Goal: Task Accomplishment & Management: Complete application form

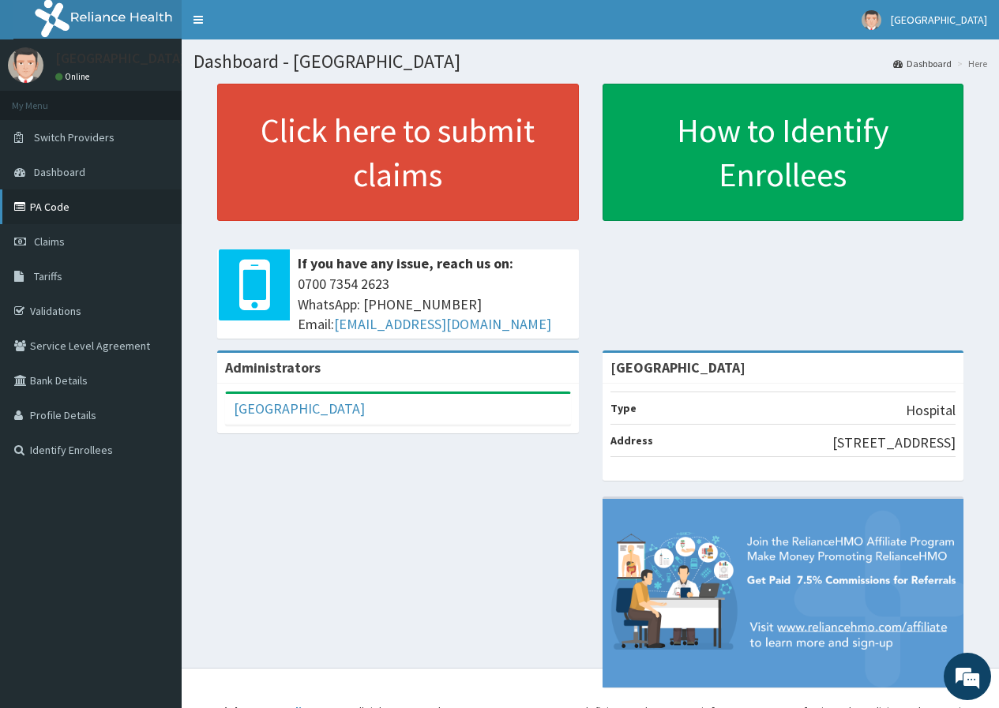
click at [41, 197] on link "PA Code" at bounding box center [91, 207] width 182 height 35
click at [50, 238] on span "Claims" at bounding box center [49, 242] width 31 height 14
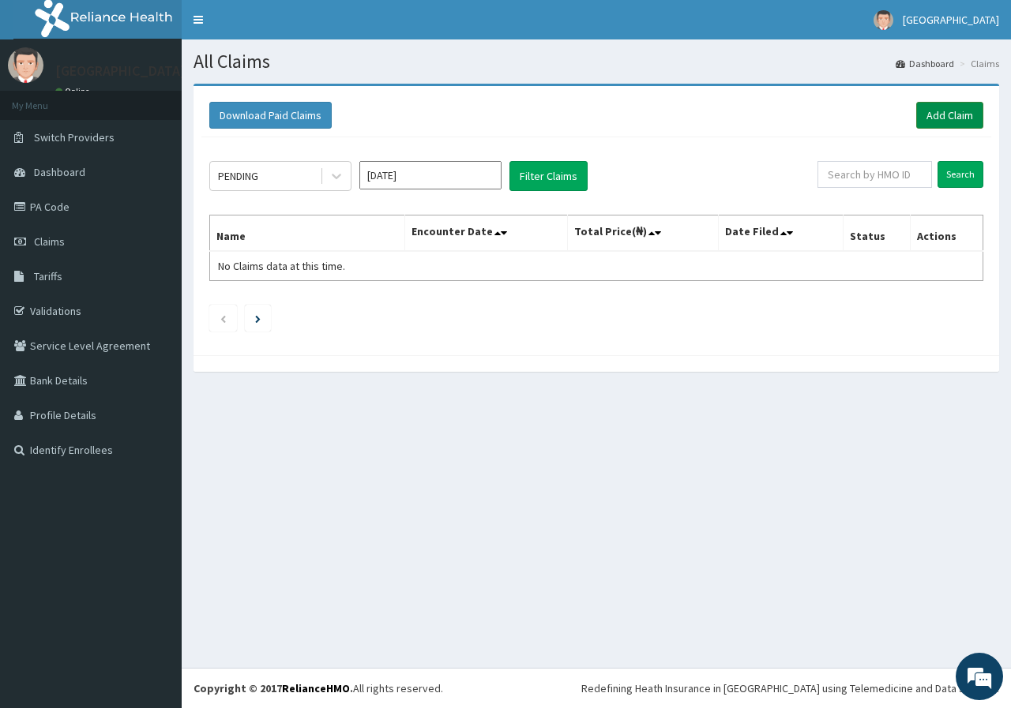
click at [970, 121] on link "Add Claim" at bounding box center [949, 115] width 67 height 27
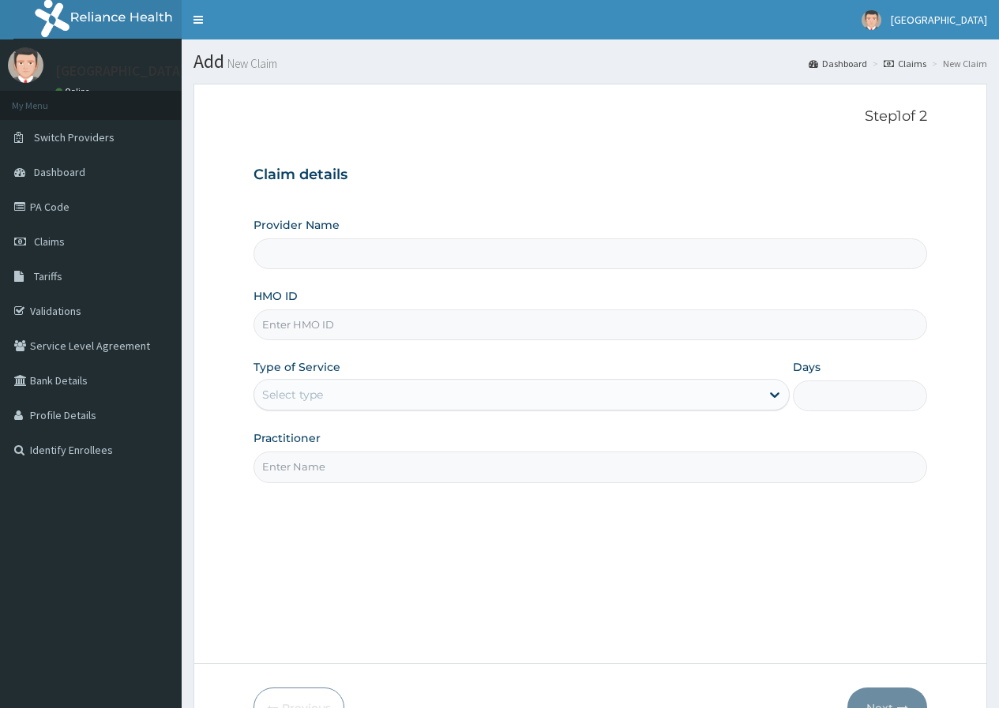
type input "[GEOGRAPHIC_DATA]"
click at [425, 332] on input "HMO ID" at bounding box center [590, 325] width 674 height 31
paste input "MET/10017/A"
type input "MET/10017/A"
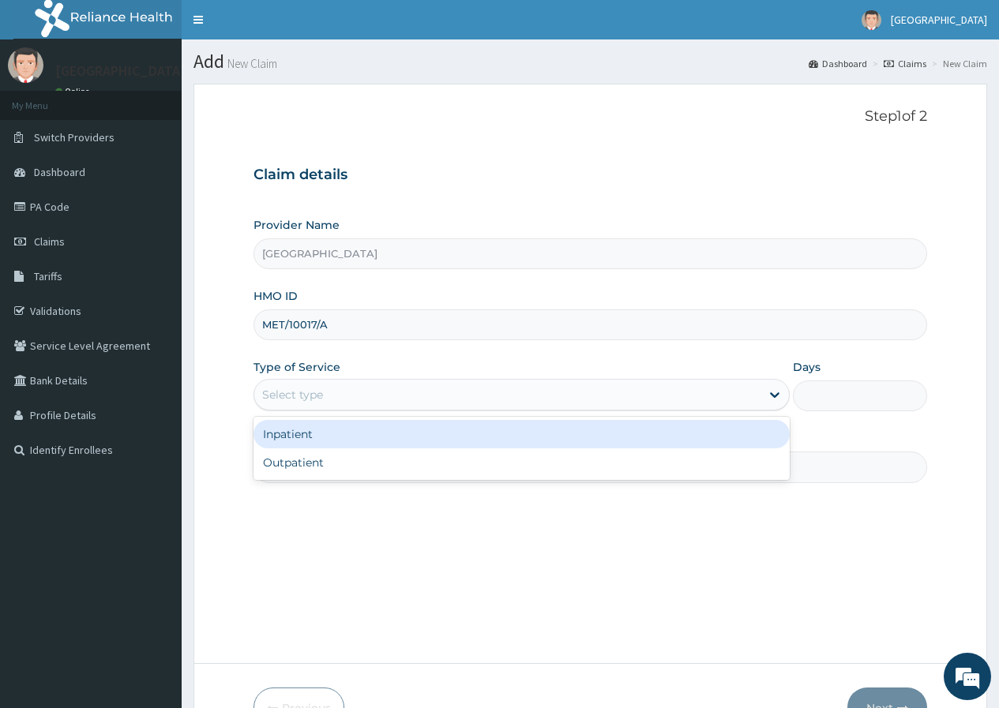
click at [528, 411] on div "Select type" at bounding box center [521, 395] width 536 height 32
click at [535, 448] on div "Inpatient" at bounding box center [521, 434] width 536 height 28
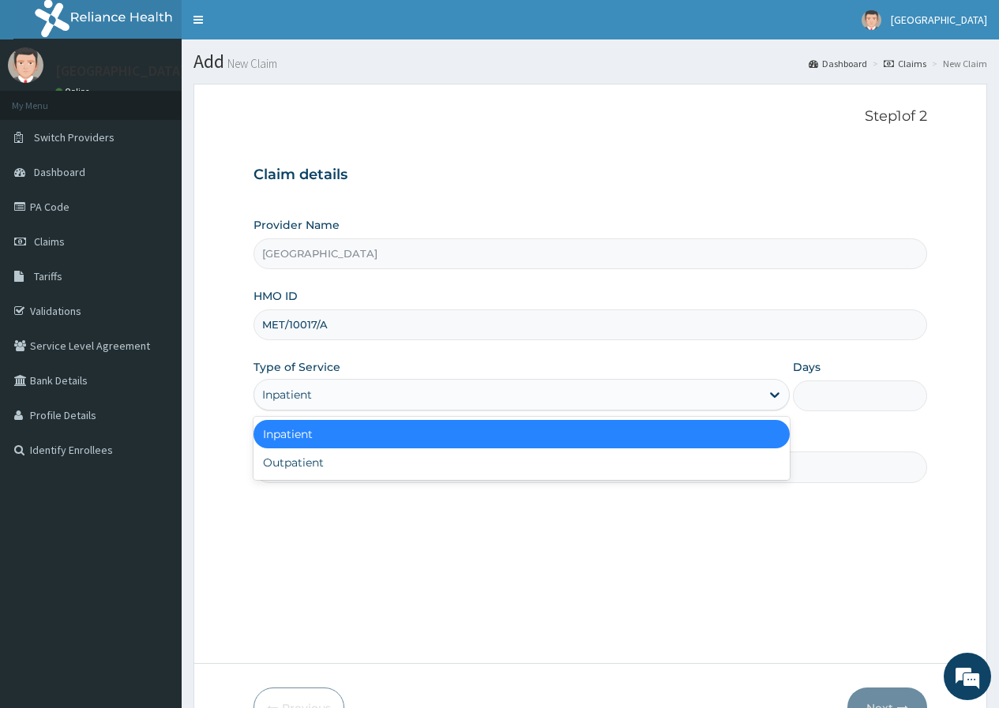
click at [544, 400] on div "Inpatient" at bounding box center [507, 394] width 506 height 25
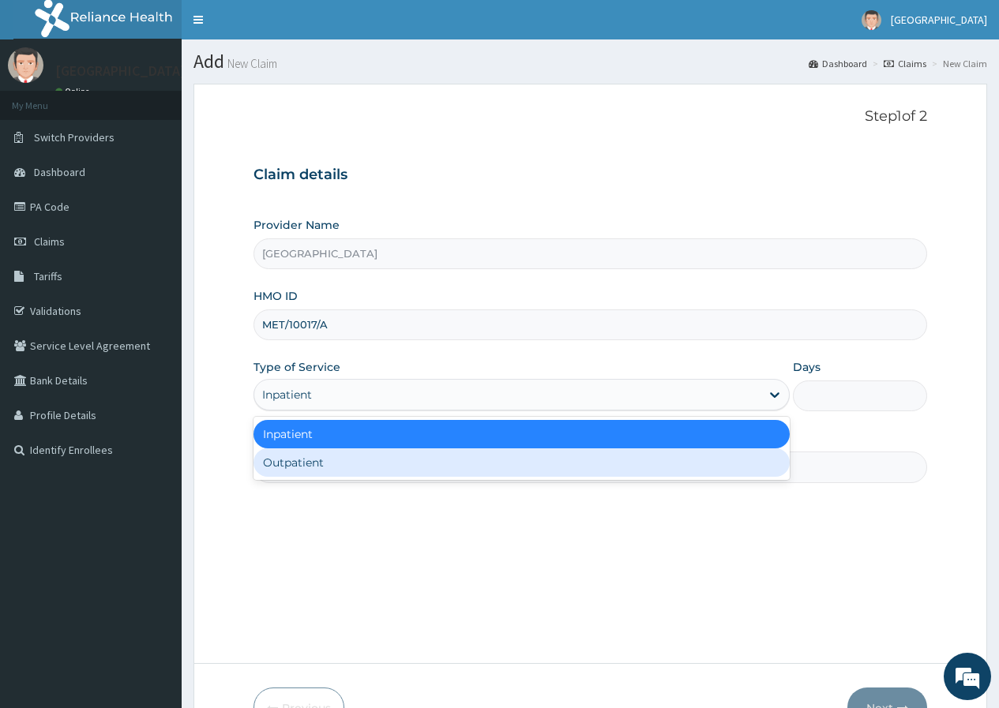
click at [571, 456] on div "Outpatient" at bounding box center [521, 463] width 536 height 28
type input "1"
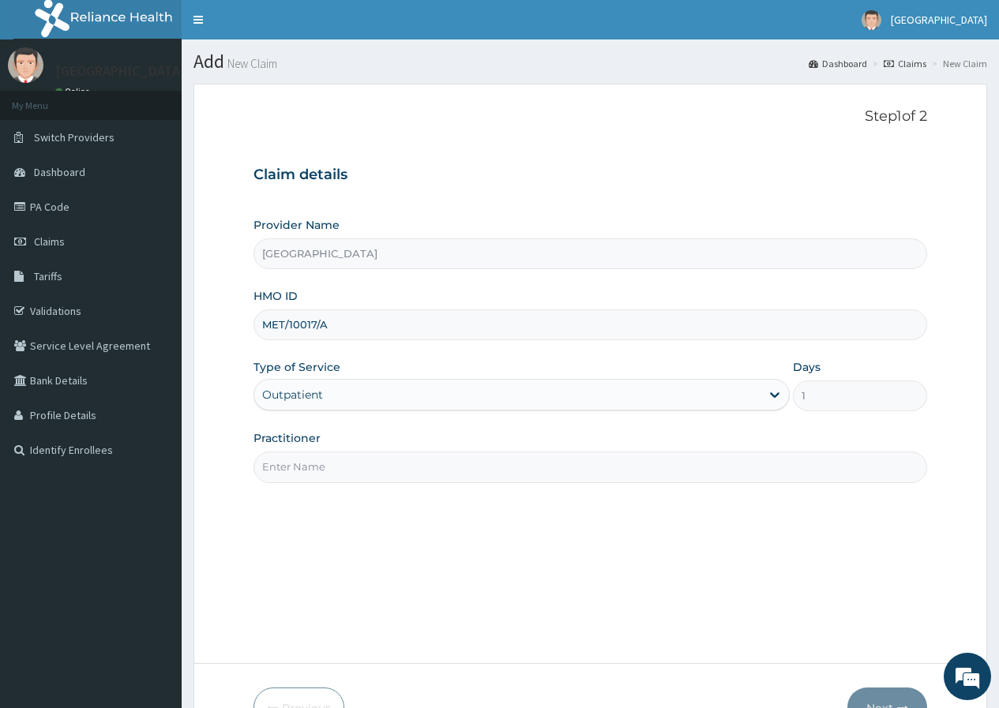
click at [647, 464] on input "Practitioner" at bounding box center [590, 467] width 674 height 31
click at [332, 468] on input "Practitioner" at bounding box center [590, 467] width 674 height 31
click at [331, 468] on input "Practitioner" at bounding box center [590, 467] width 674 height 31
type input "DR TAIWO"
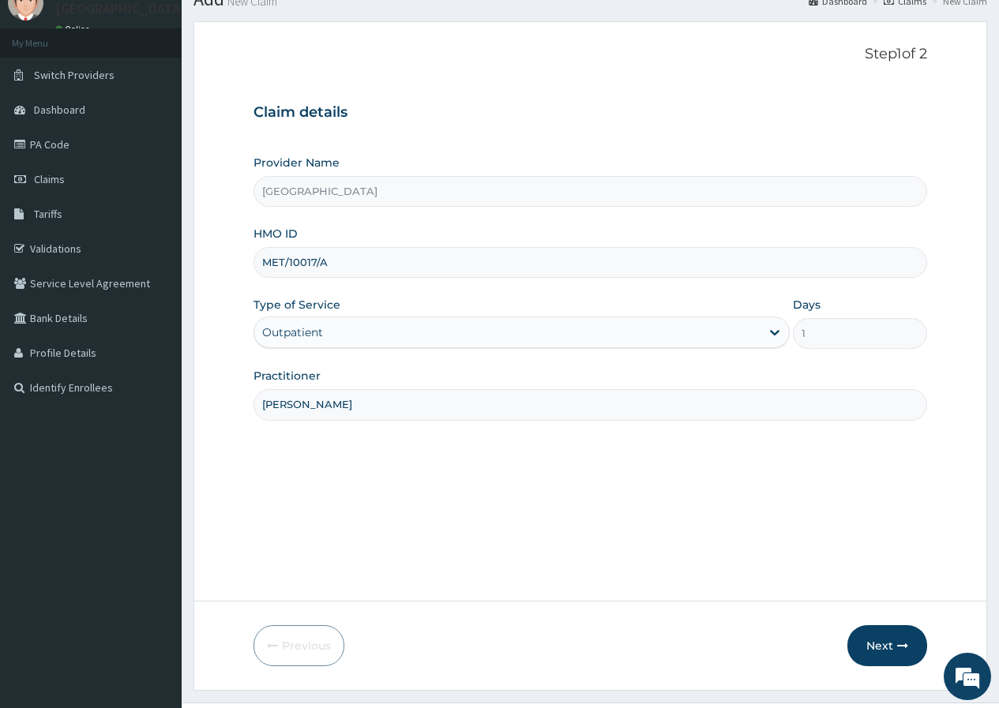
scroll to position [97, 0]
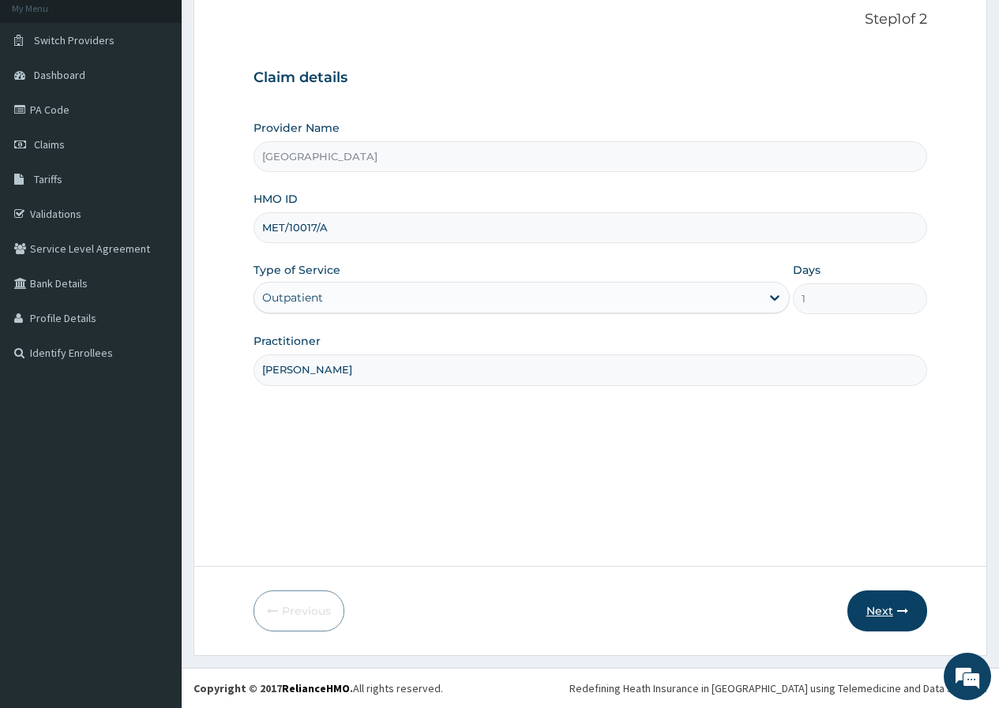
click at [880, 617] on button "Next" at bounding box center [887, 611] width 80 height 41
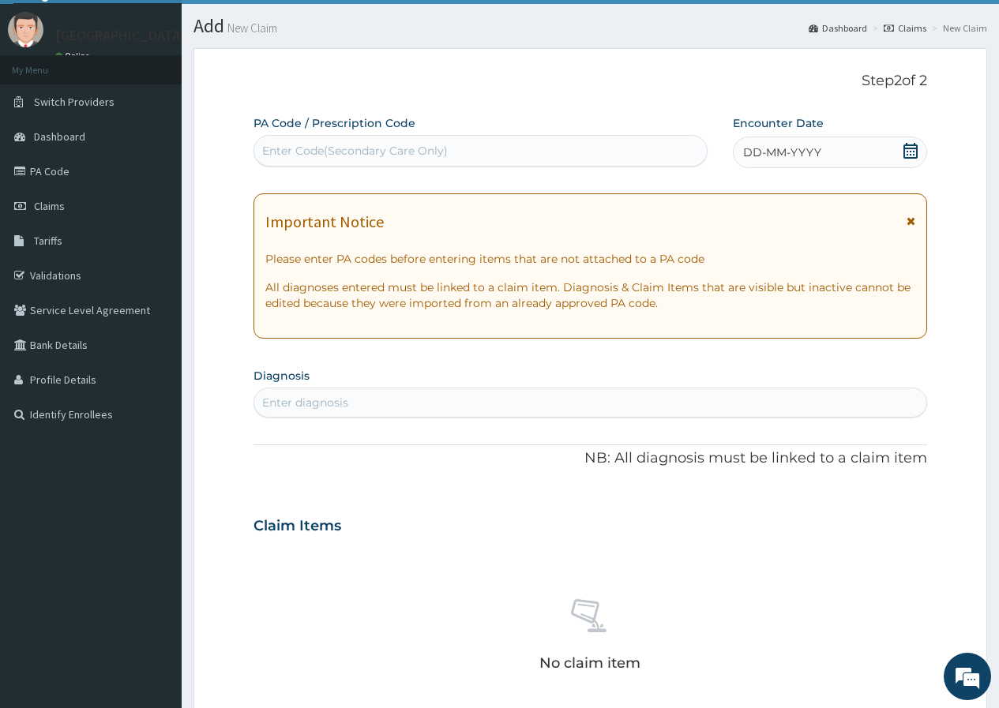
scroll to position [0, 0]
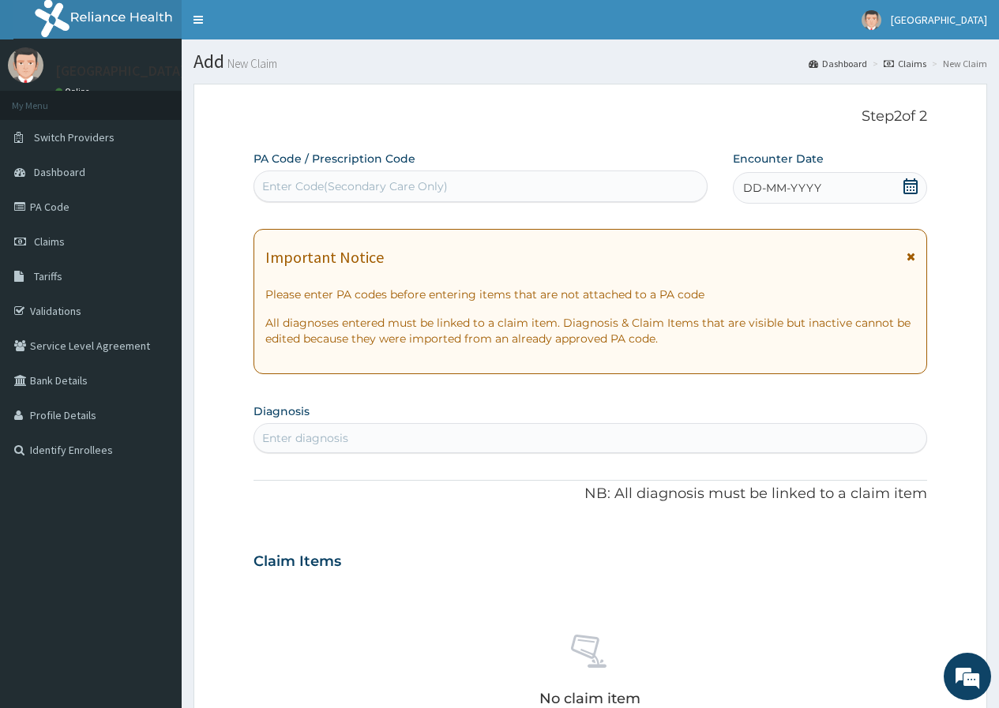
drag, startPoint x: 349, startPoint y: 178, endPoint x: 275, endPoint y: 181, distance: 74.3
click at [275, 181] on div "Enter Code(Secondary Care Only)" at bounding box center [480, 186] width 452 height 25
paste input "PA/AFC5F2"
type input "PA/AFC5F2"
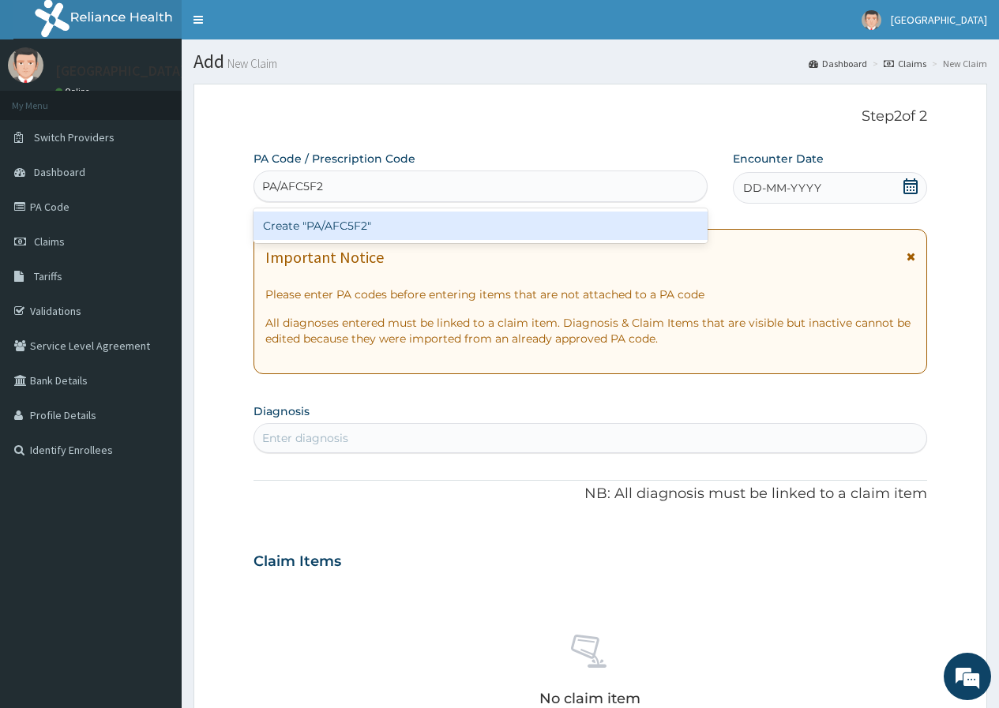
click at [306, 220] on div "Create "PA/AFC5F2"" at bounding box center [479, 226] width 453 height 28
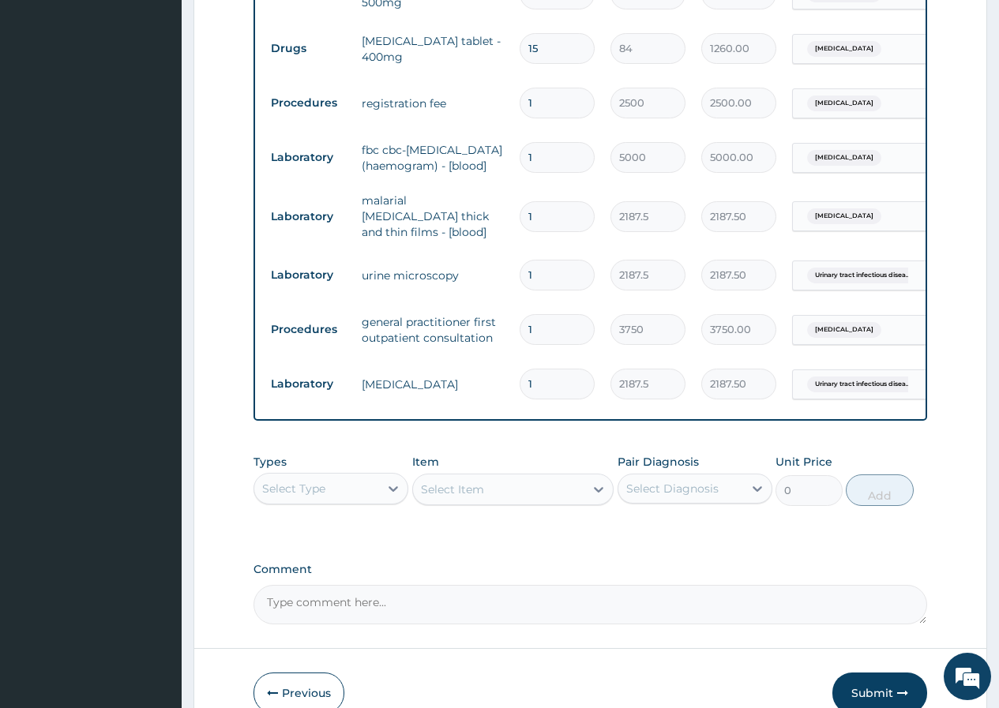
scroll to position [866, 0]
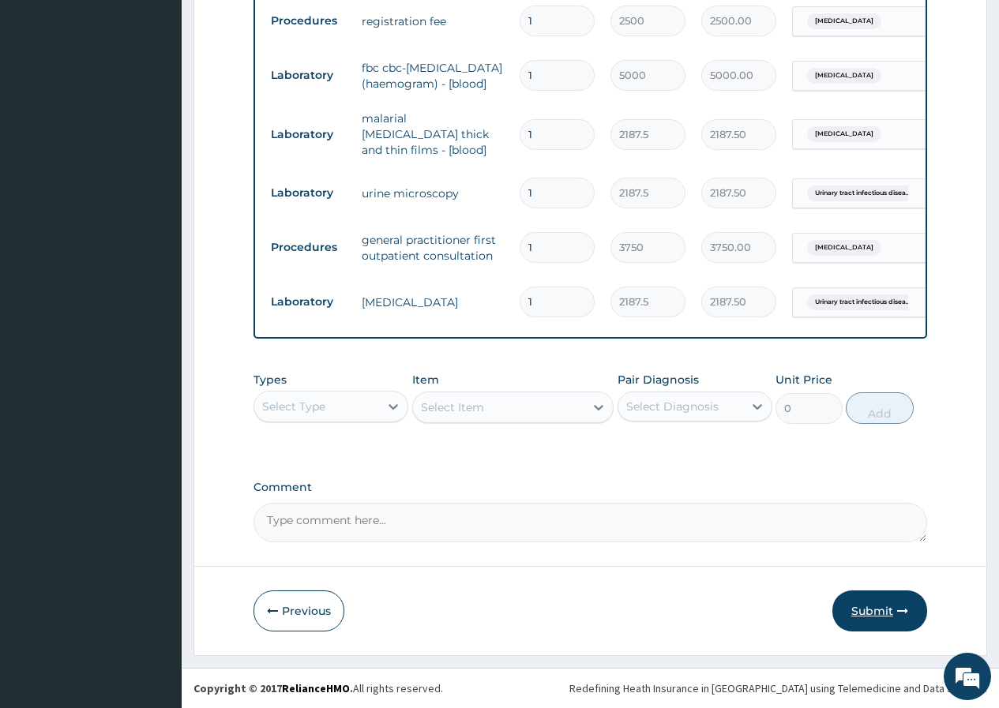
click at [883, 614] on button "Submit" at bounding box center [879, 611] width 95 height 41
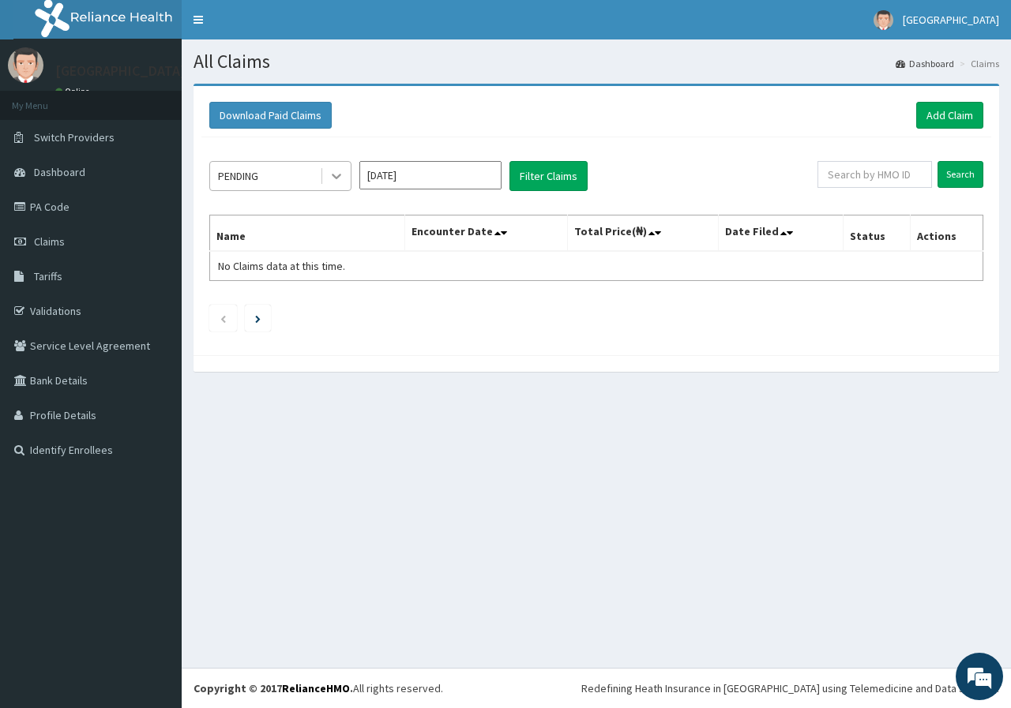
click at [331, 181] on icon at bounding box center [336, 176] width 16 height 16
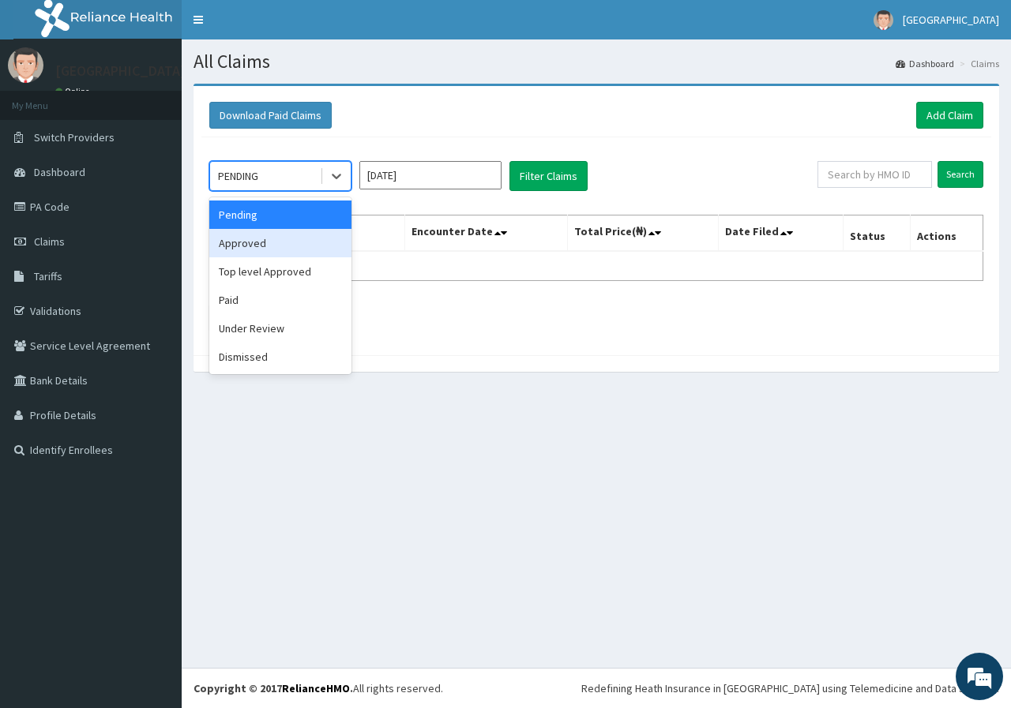
click at [287, 236] on div "Approved" at bounding box center [280, 243] width 142 height 28
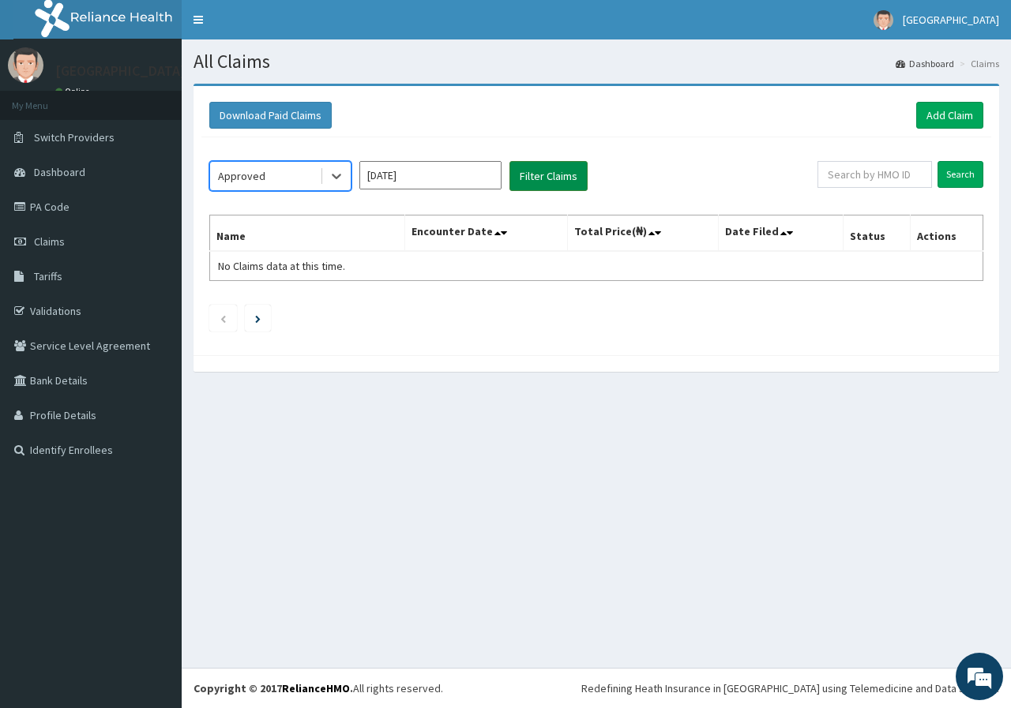
click at [566, 176] on button "Filter Claims" at bounding box center [548, 176] width 78 height 30
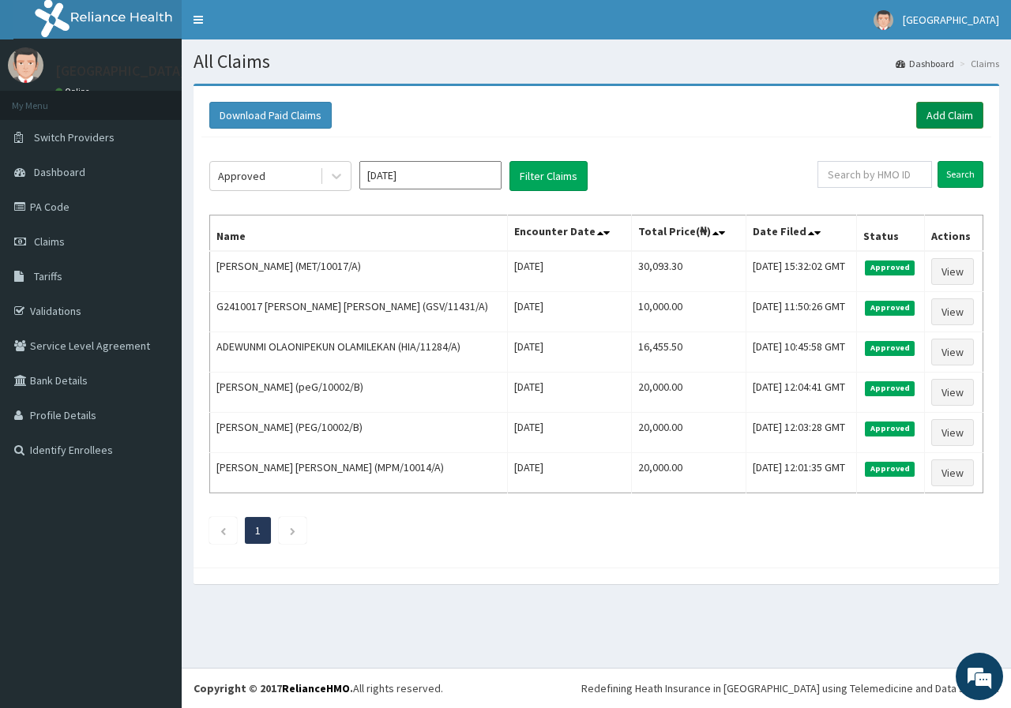
click at [955, 121] on link "Add Claim" at bounding box center [949, 115] width 67 height 27
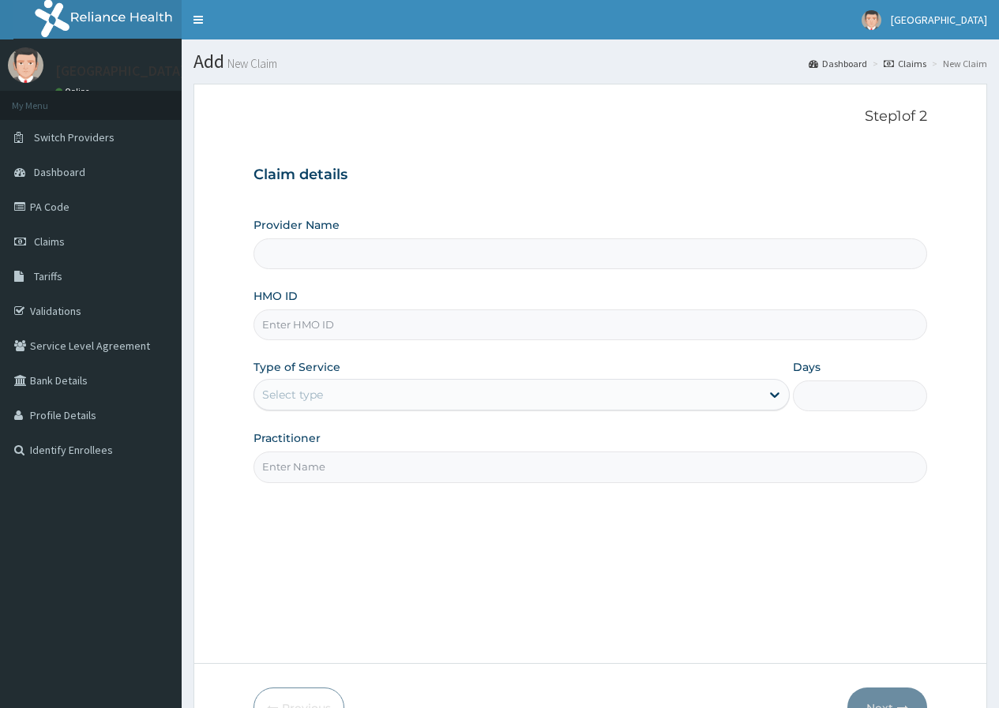
click at [368, 340] on input "HMO ID" at bounding box center [590, 325] width 674 height 31
type input "[GEOGRAPHIC_DATA]"
paste input "GTC/10106/F"
type input "GTC/10106/F"
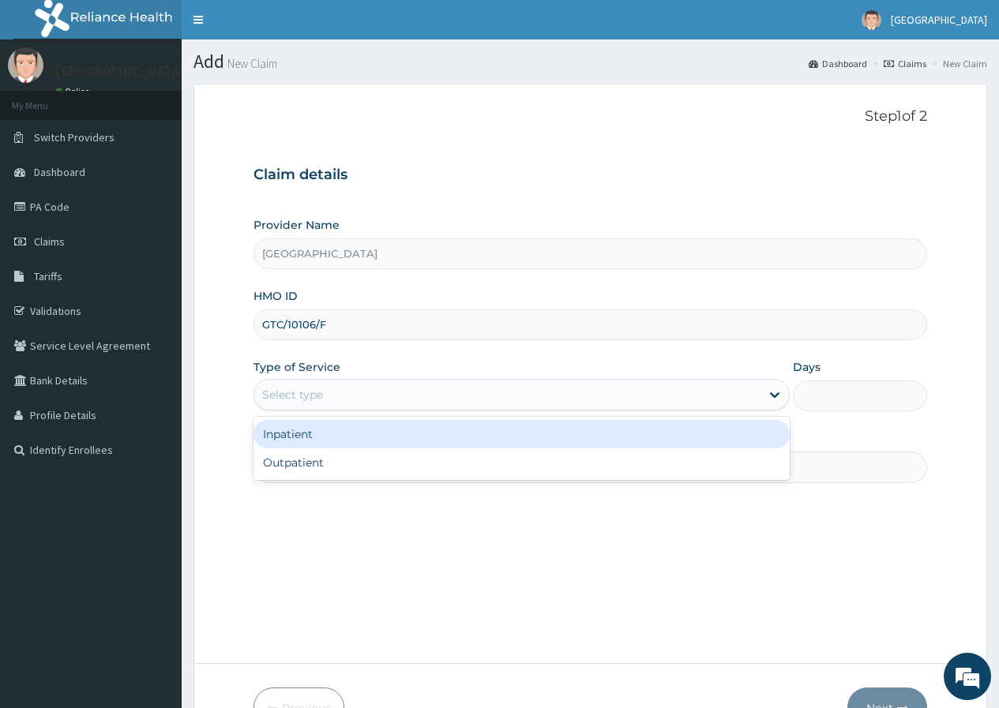
click at [358, 403] on div "Select type" at bounding box center [507, 394] width 506 height 25
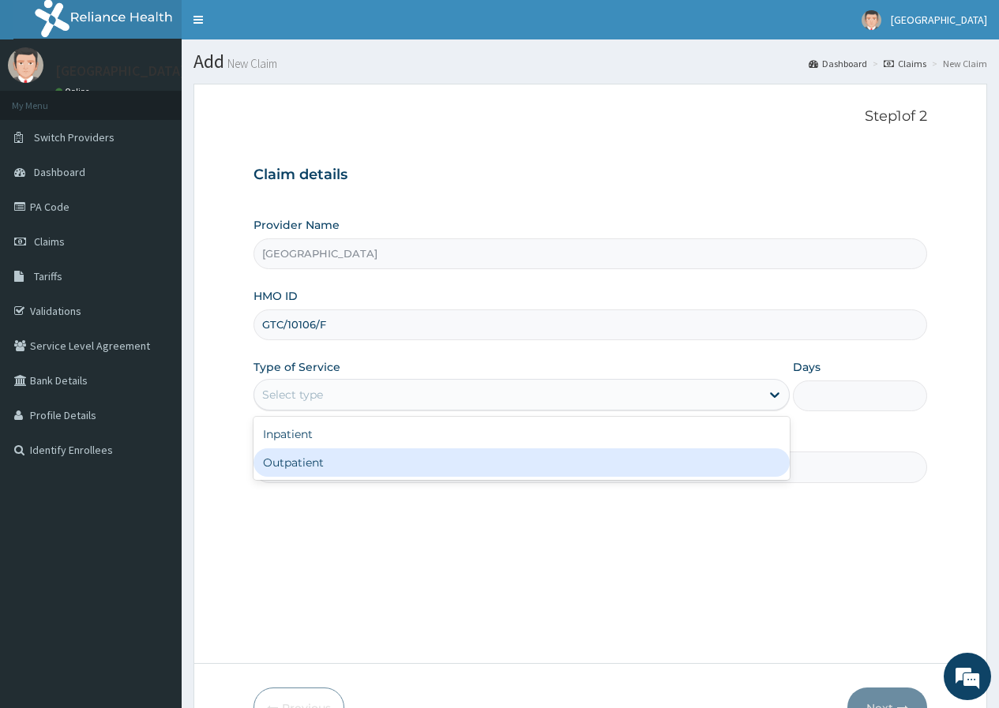
click at [354, 470] on div "Outpatient" at bounding box center [521, 463] width 536 height 28
type input "1"
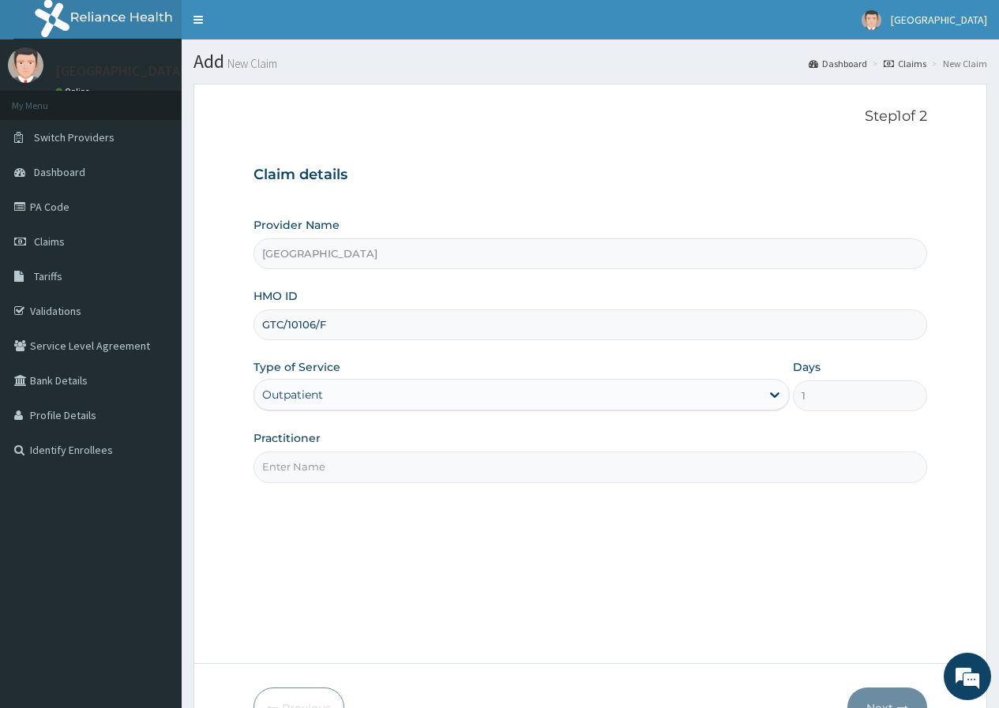
click at [365, 465] on input "Practitioner" at bounding box center [590, 467] width 674 height 31
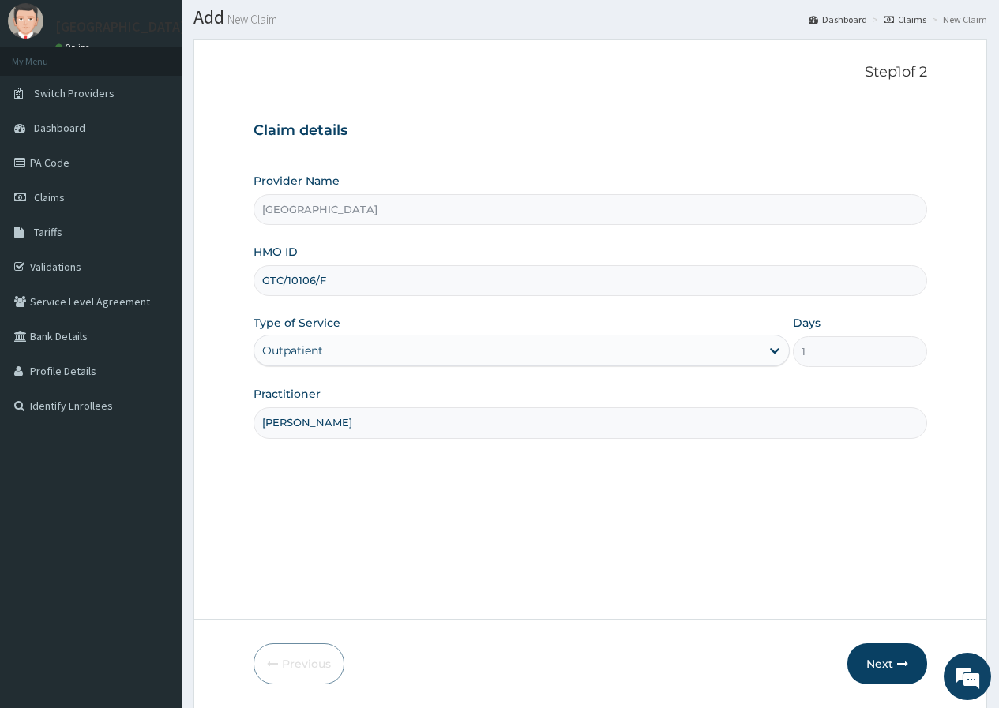
scroll to position [97, 0]
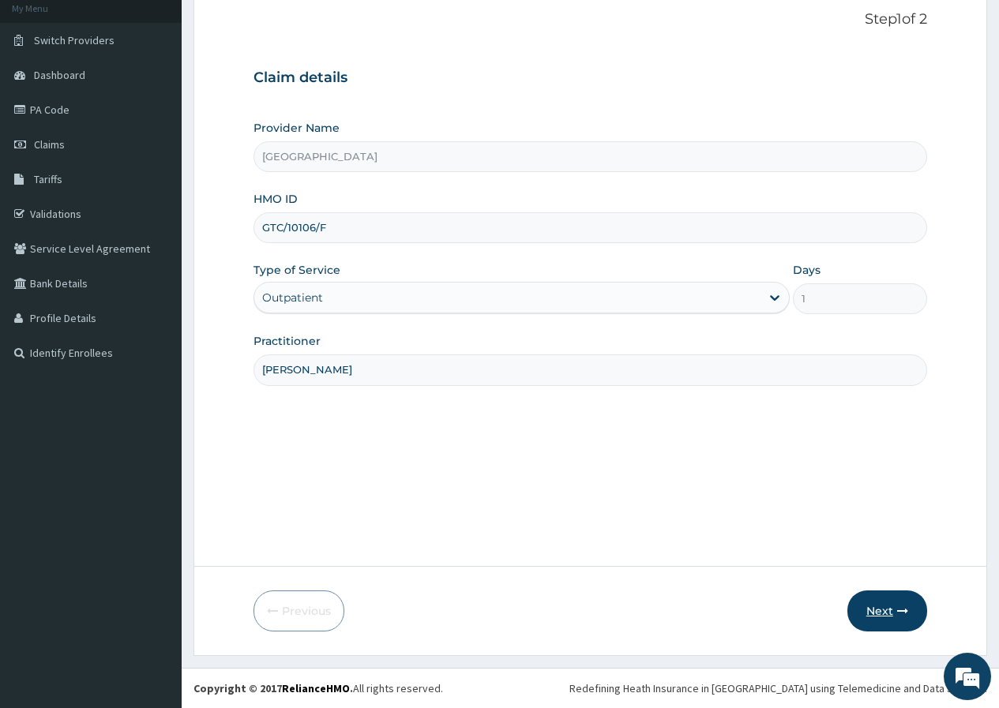
type input "DR EZEH"
click at [906, 619] on button "Next" at bounding box center [887, 611] width 80 height 41
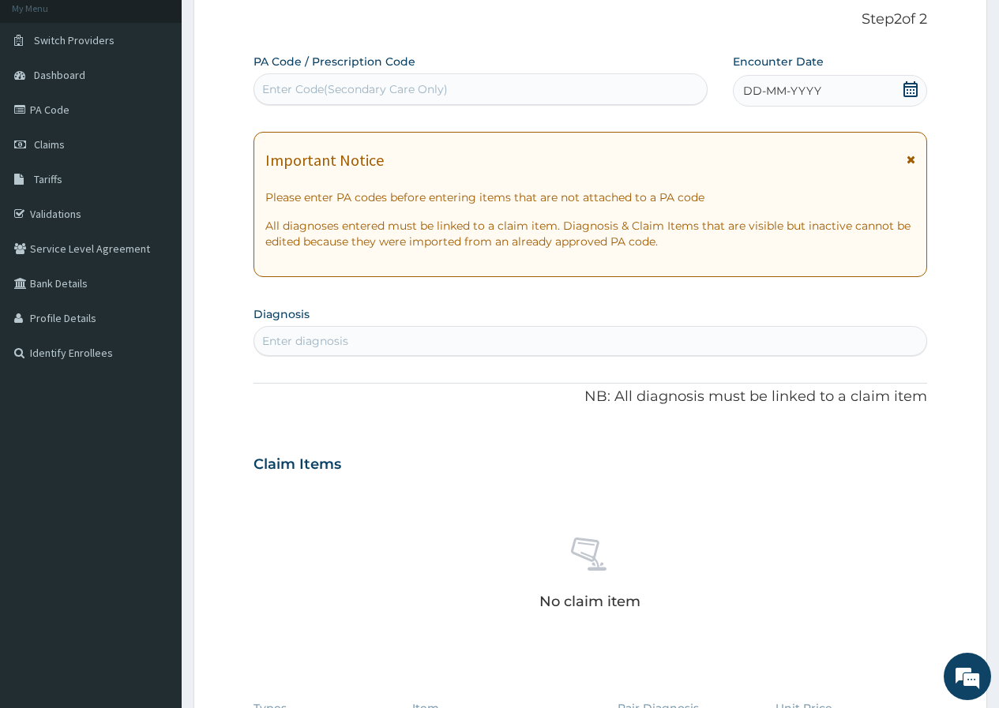
click at [396, 83] on div "Enter Code(Secondary Care Only)" at bounding box center [355, 89] width 186 height 16
paste input "PA/DA9D65"
type input "PA/DA9D65"
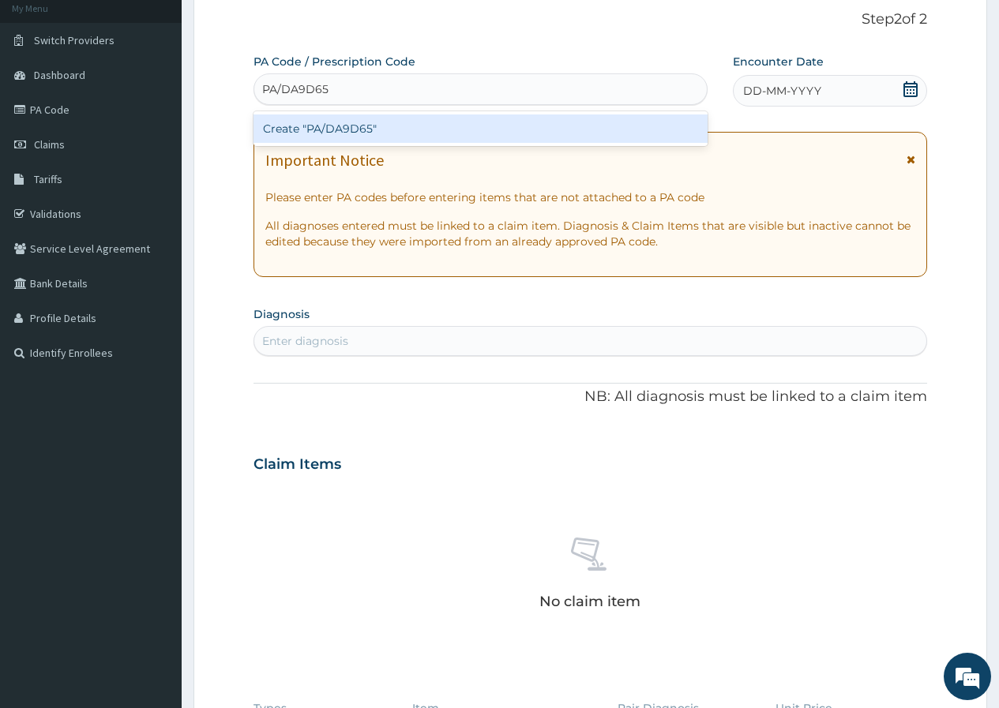
click at [403, 132] on div "Create "PA/DA9D65"" at bounding box center [479, 128] width 453 height 28
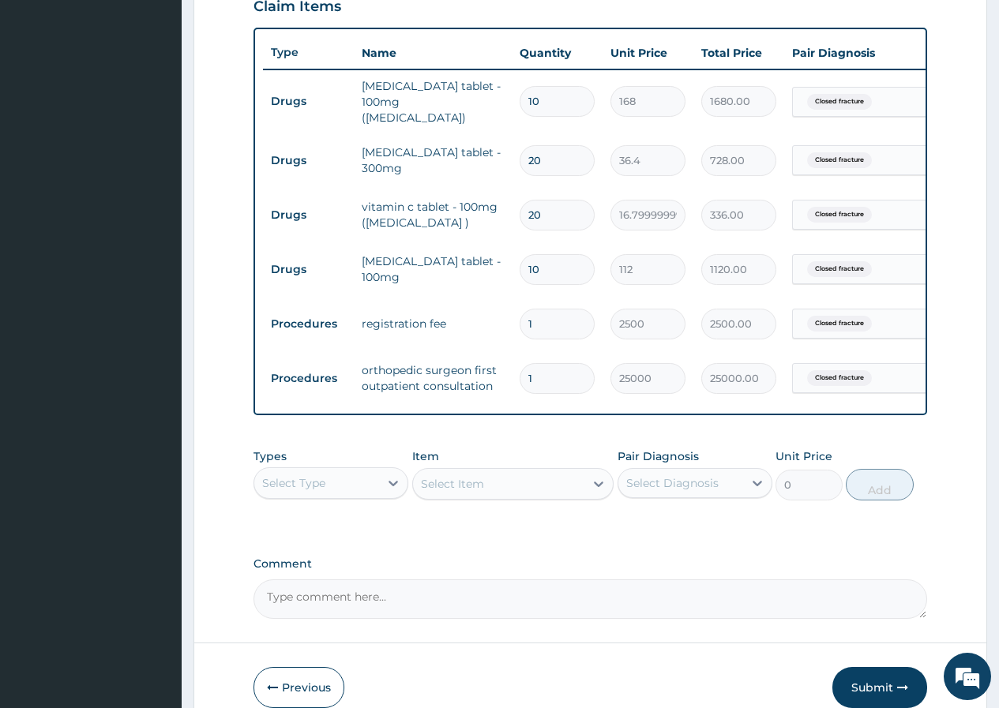
scroll to position [640, 0]
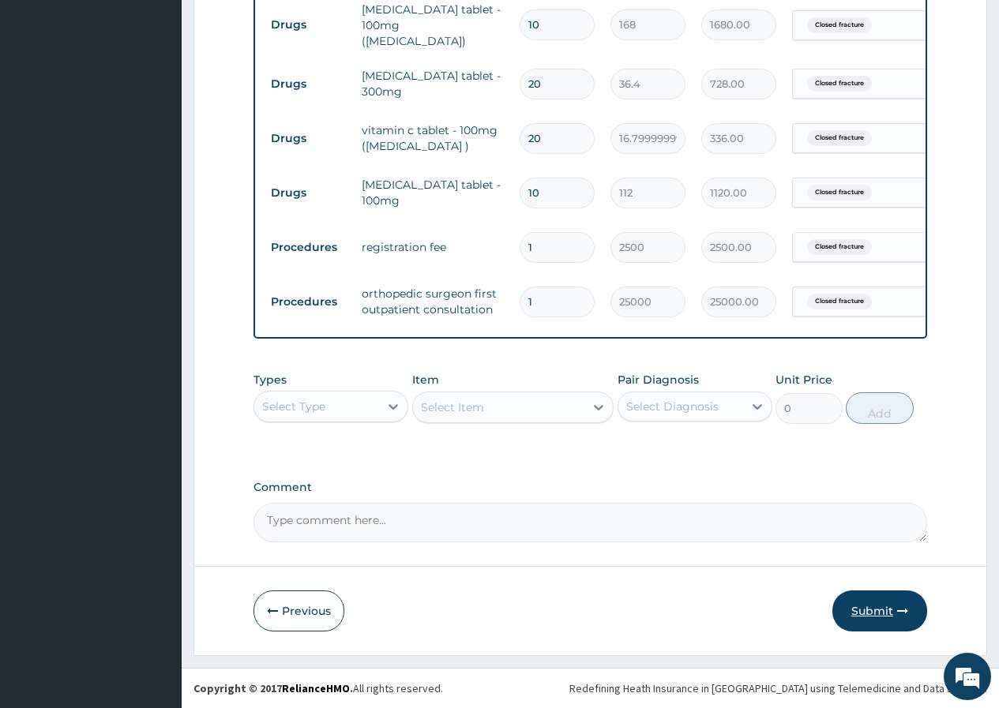
click at [865, 614] on button "Submit" at bounding box center [879, 611] width 95 height 41
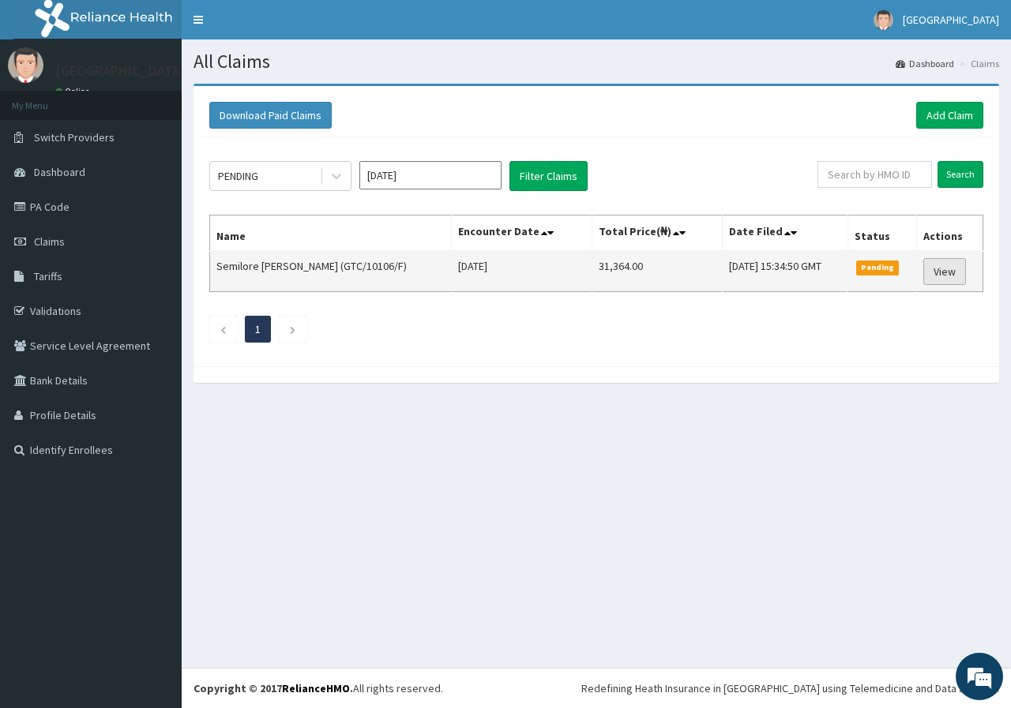
click at [945, 270] on link "View" at bounding box center [944, 271] width 43 height 27
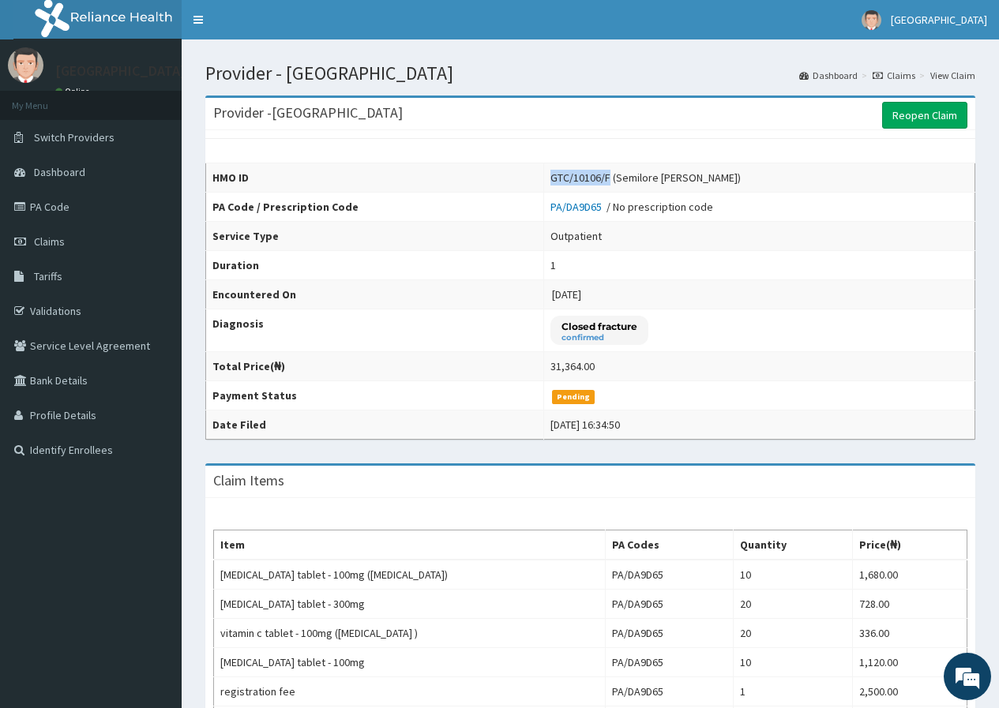
drag, startPoint x: 570, startPoint y: 175, endPoint x: 627, endPoint y: 180, distance: 57.1
click at [627, 180] on div "GTC/10106/F (Semilore David)" at bounding box center [645, 178] width 190 height 16
copy div "GTC/10106/F"
click at [49, 268] on link "Tariffs" at bounding box center [91, 276] width 182 height 35
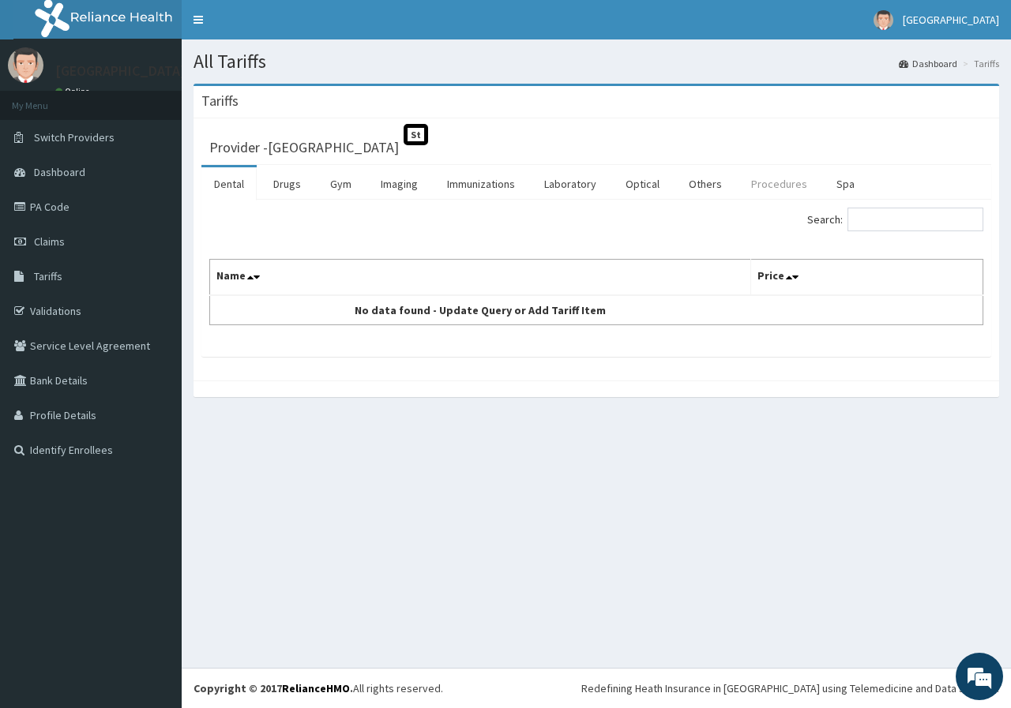
click at [787, 191] on link "Procedures" at bounding box center [778, 183] width 81 height 33
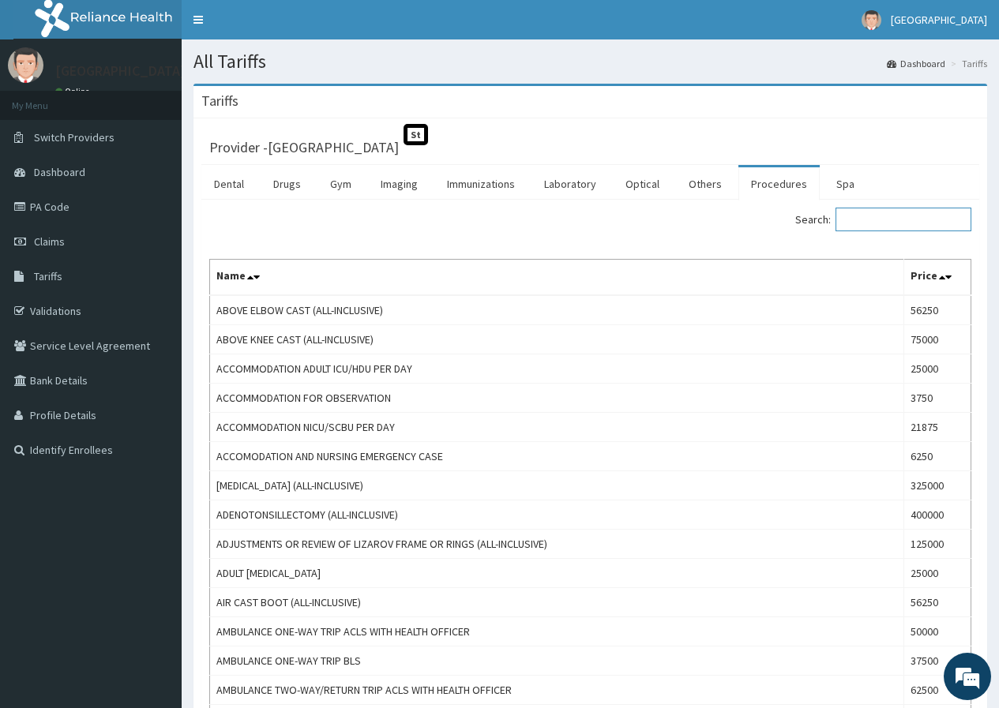
click at [892, 213] on input "Search:" at bounding box center [903, 220] width 136 height 24
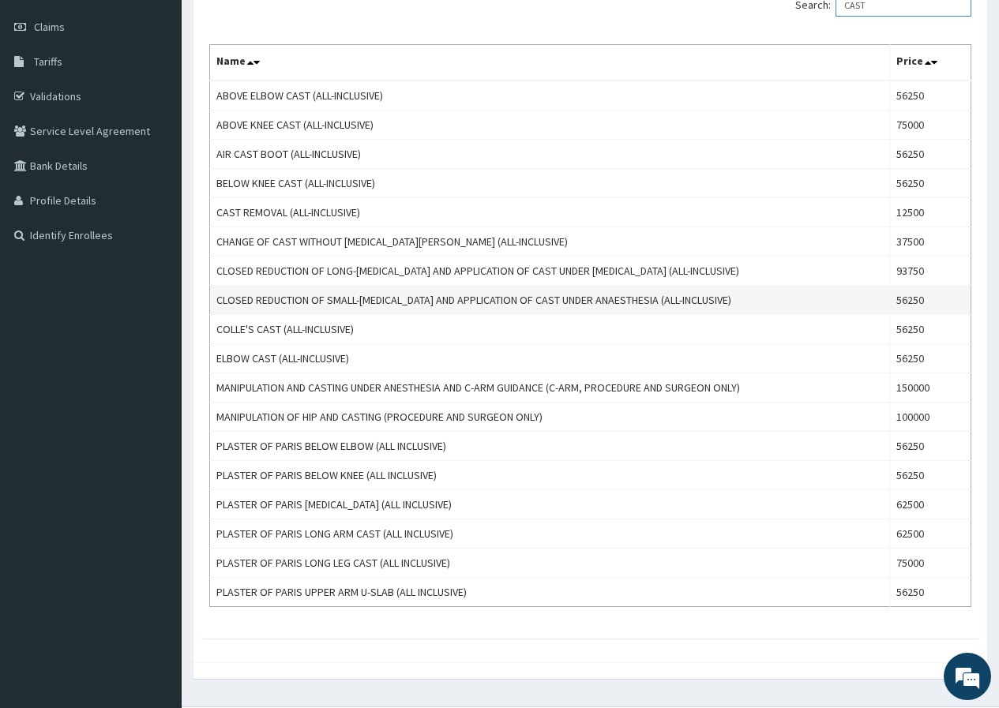
scroll to position [237, 0]
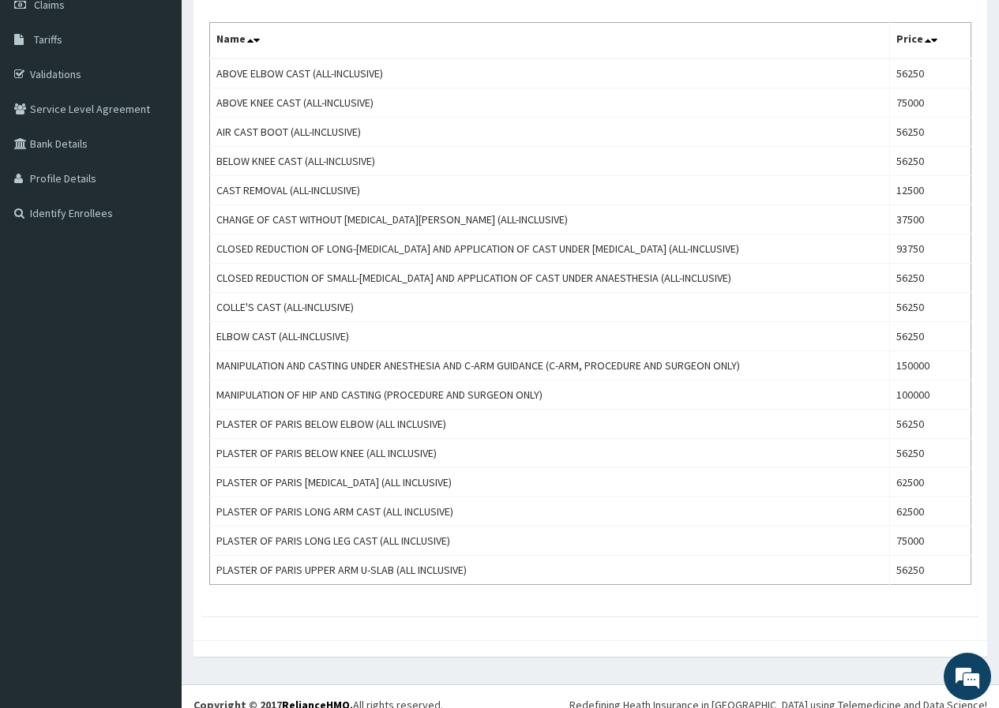
type input "CAST"
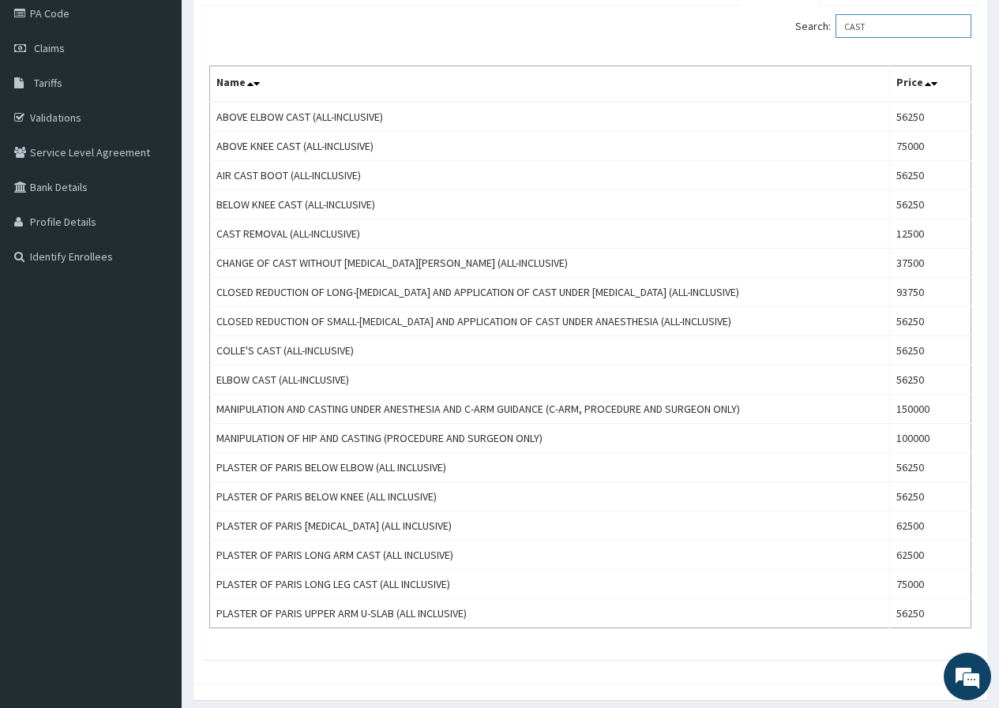
scroll to position [0, 0]
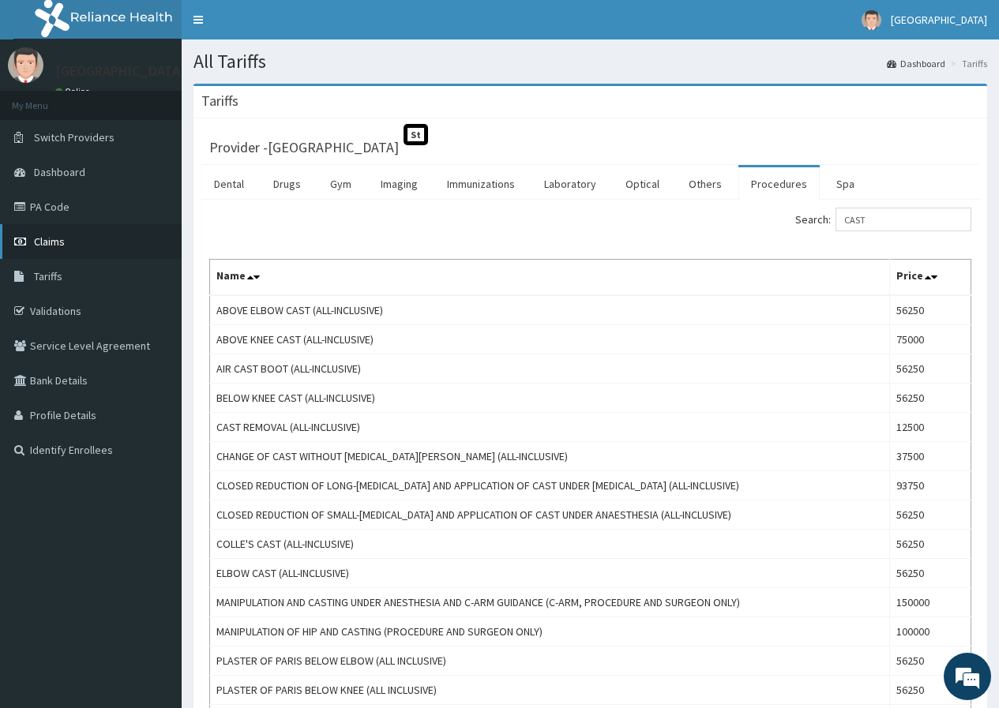
click at [75, 230] on link "Claims" at bounding box center [91, 241] width 182 height 35
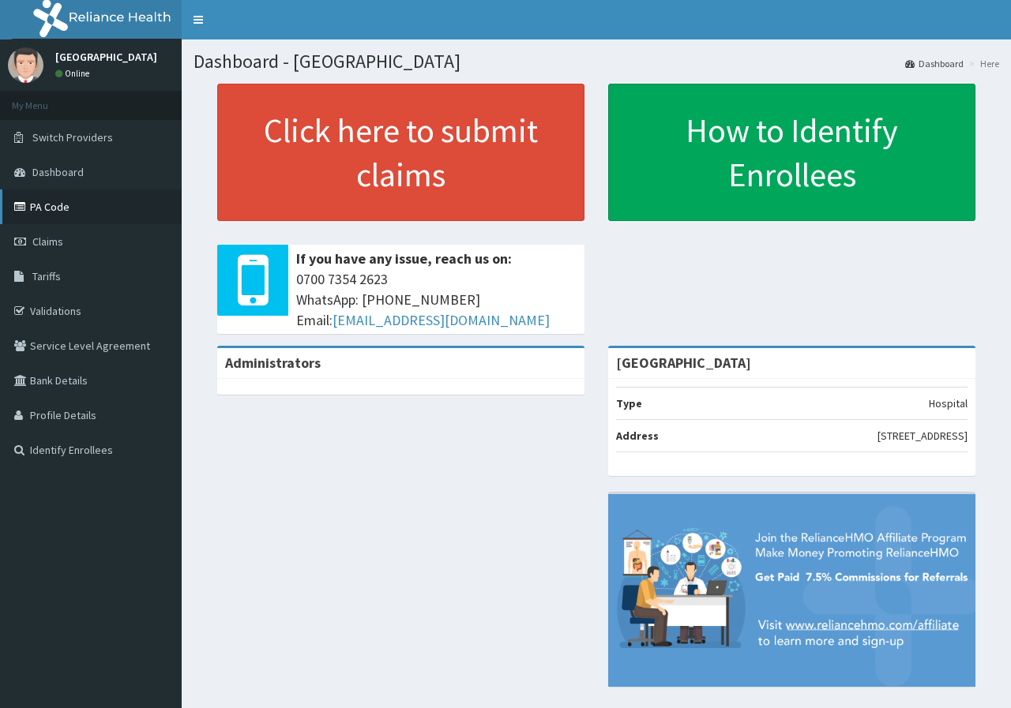
click at [38, 203] on link "PA Code" at bounding box center [91, 207] width 182 height 35
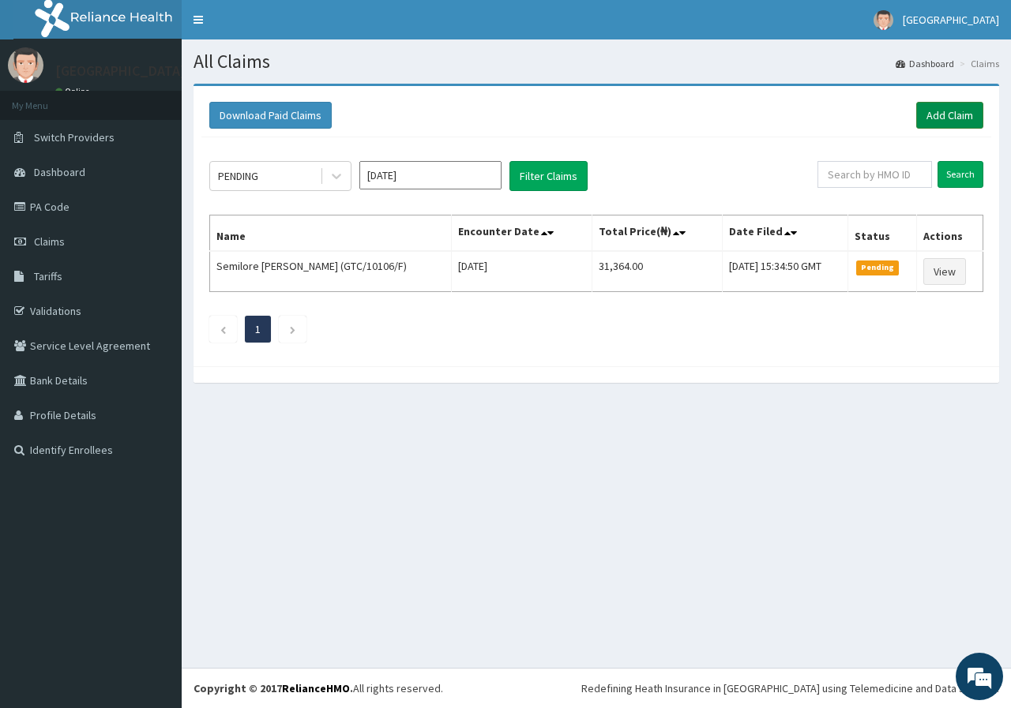
click at [949, 116] on link "Add Claim" at bounding box center [949, 115] width 67 height 27
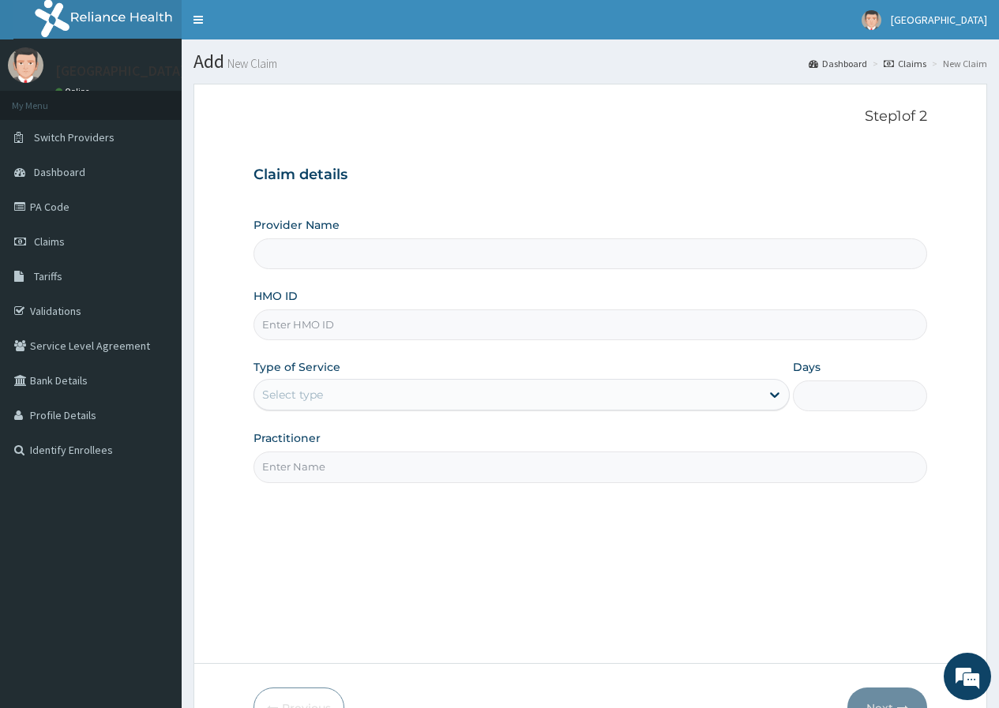
click at [394, 319] on input "HMO ID" at bounding box center [590, 325] width 674 height 31
type input "[GEOGRAPHIC_DATA]"
paste input "GTC/10106/F"
type input "GTC/10106/F"
click at [374, 404] on div "Select type" at bounding box center [507, 394] width 506 height 25
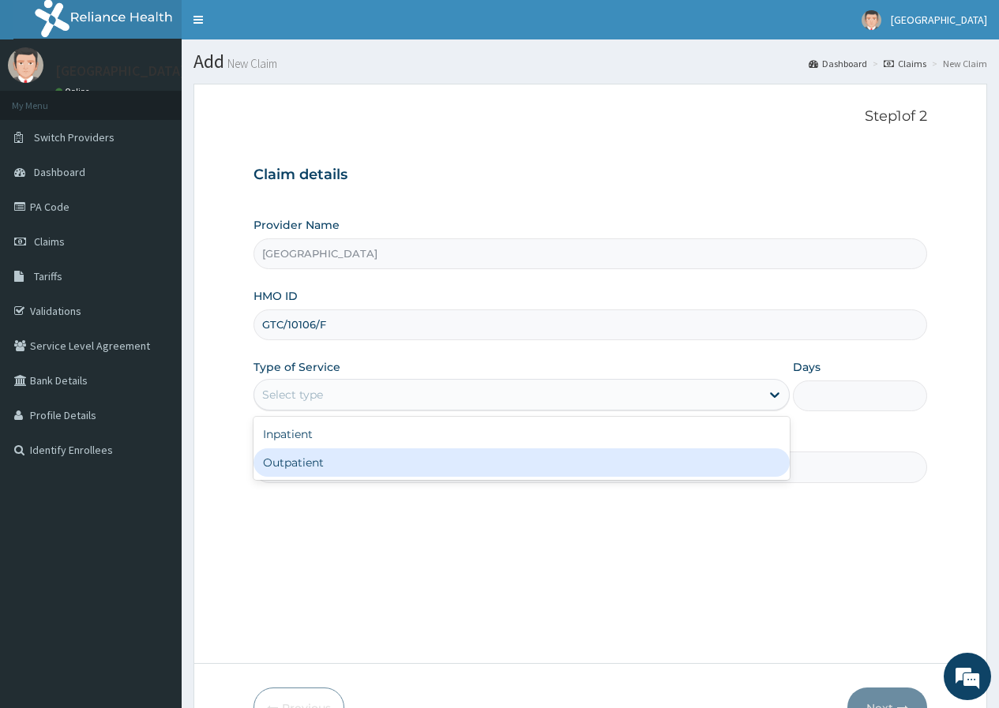
click at [360, 464] on div "Outpatient" at bounding box center [521, 463] width 536 height 28
type input "1"
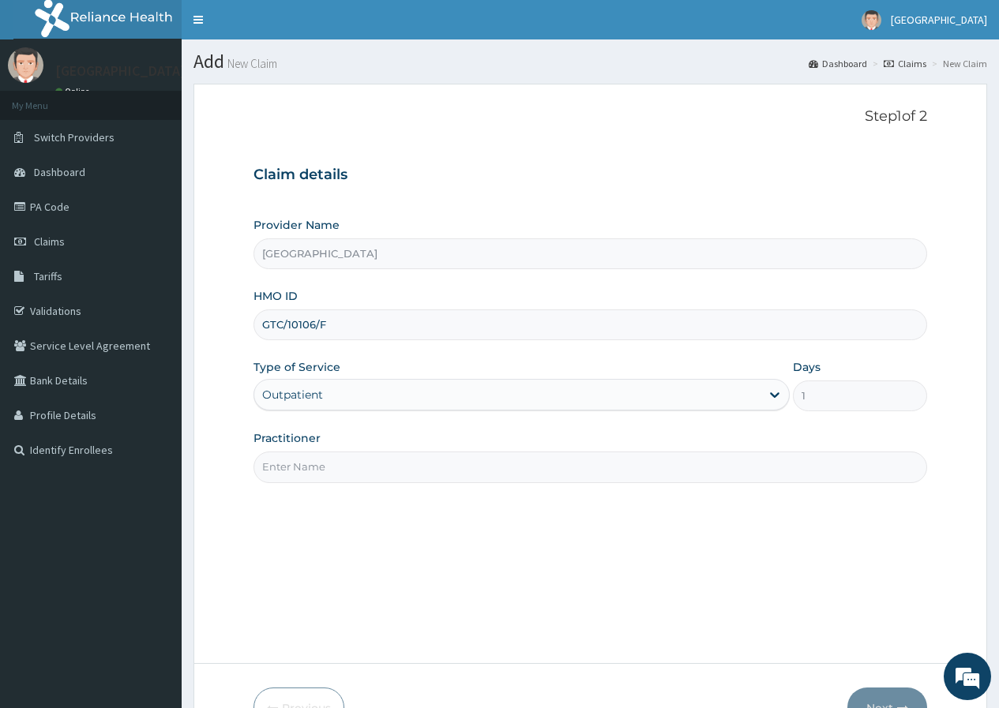
click at [357, 472] on input "Practitioner" at bounding box center [590, 467] width 674 height 31
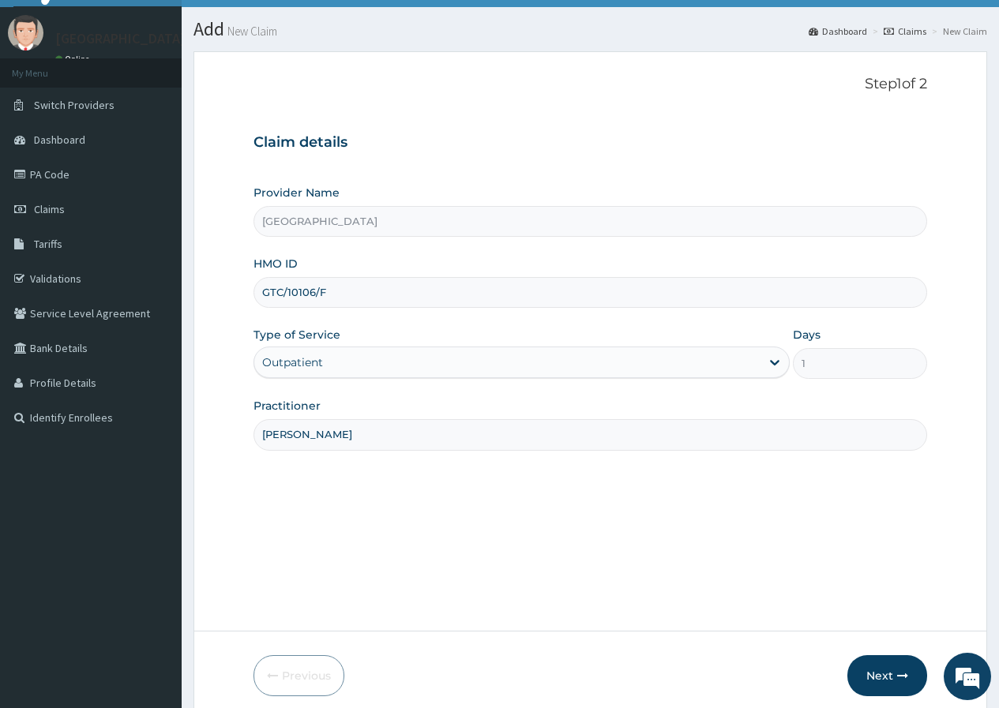
scroll to position [97, 0]
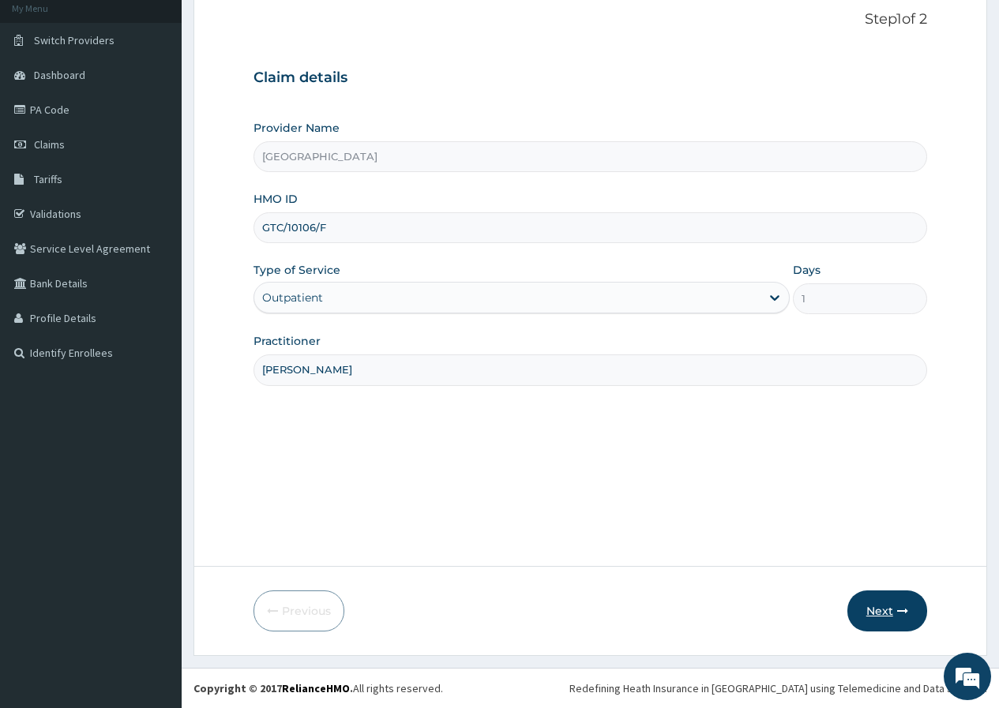
type input "DR EZEH"
click at [905, 610] on icon "button" at bounding box center [902, 611] width 11 height 11
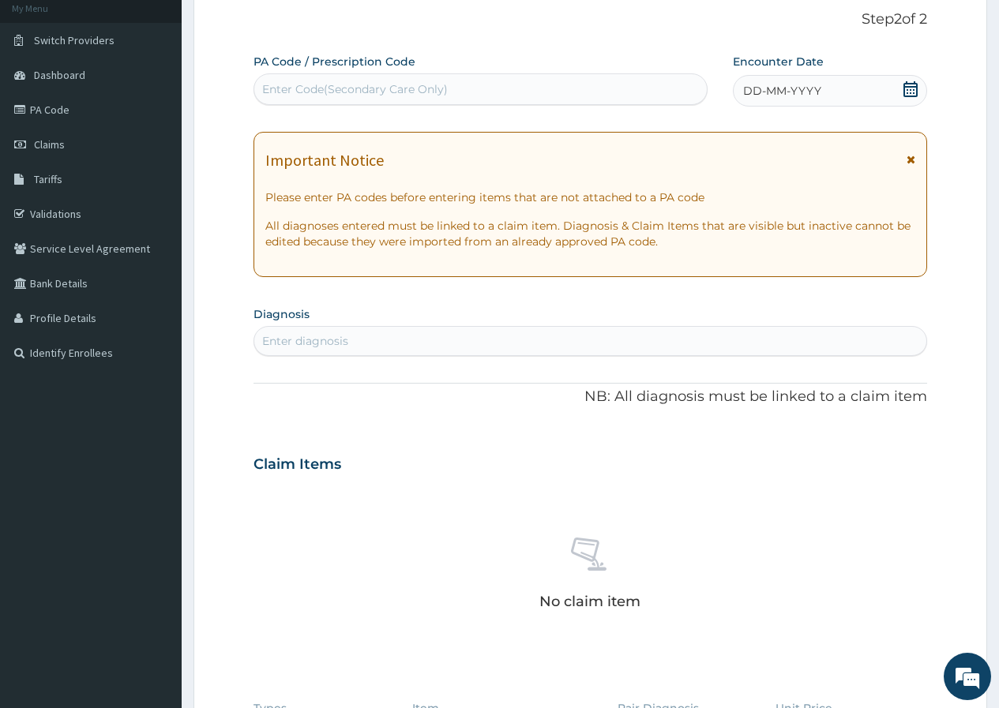
click at [408, 88] on div "Enter Code(Secondary Care Only)" at bounding box center [355, 89] width 186 height 16
paste input "PA/2CF7F0"
type input "PA/2CF7F0"
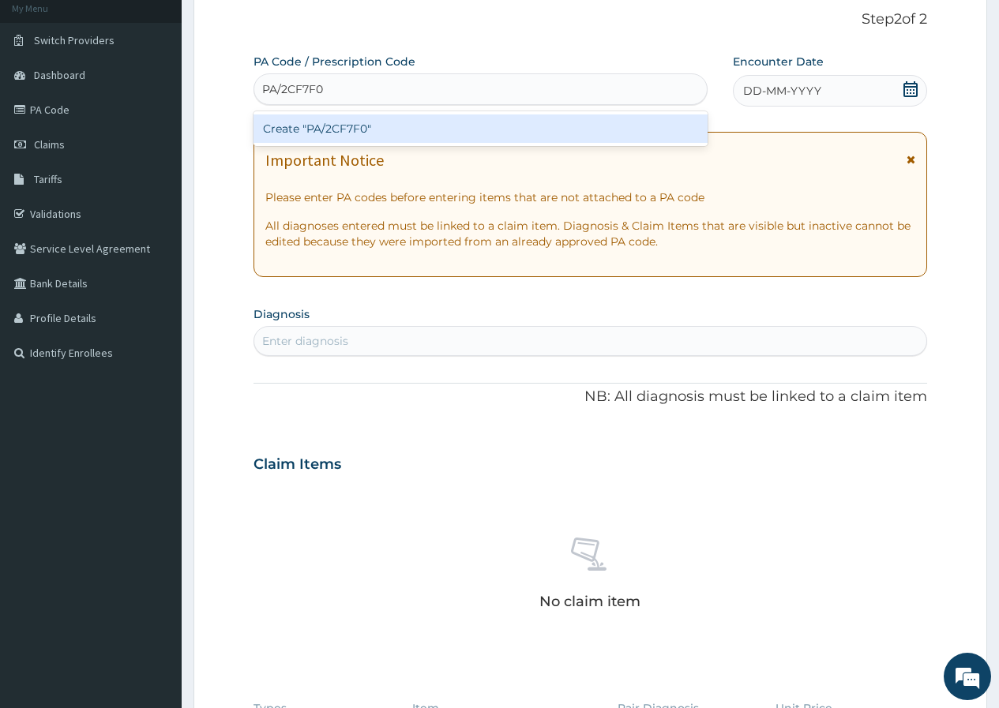
click at [405, 126] on div "Create "PA/2CF7F0"" at bounding box center [479, 128] width 453 height 28
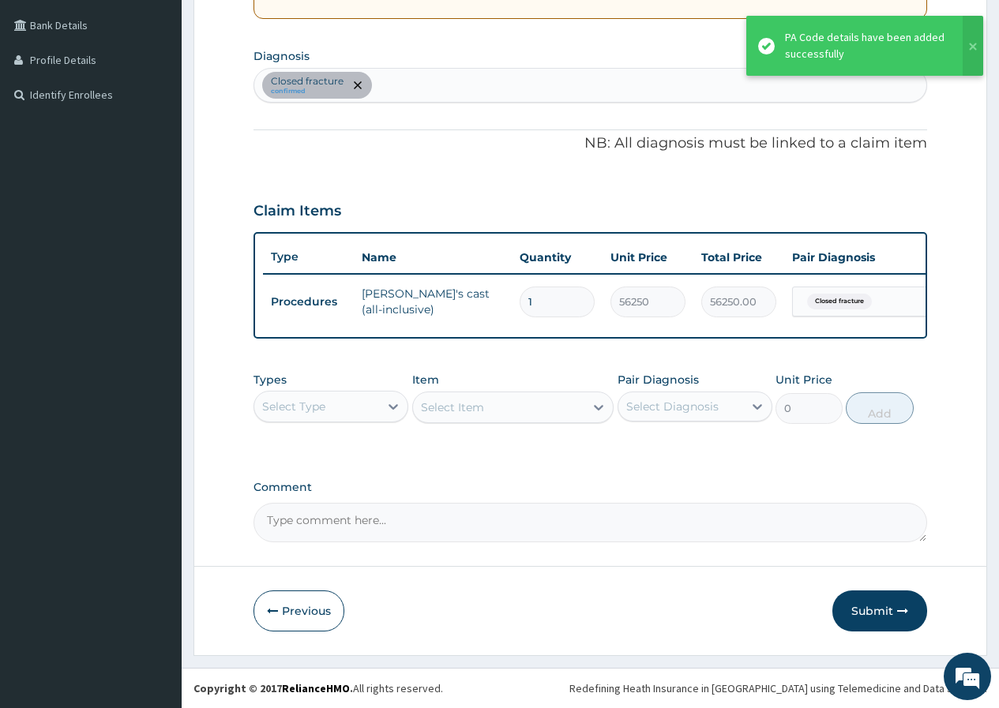
scroll to position [367, 0]
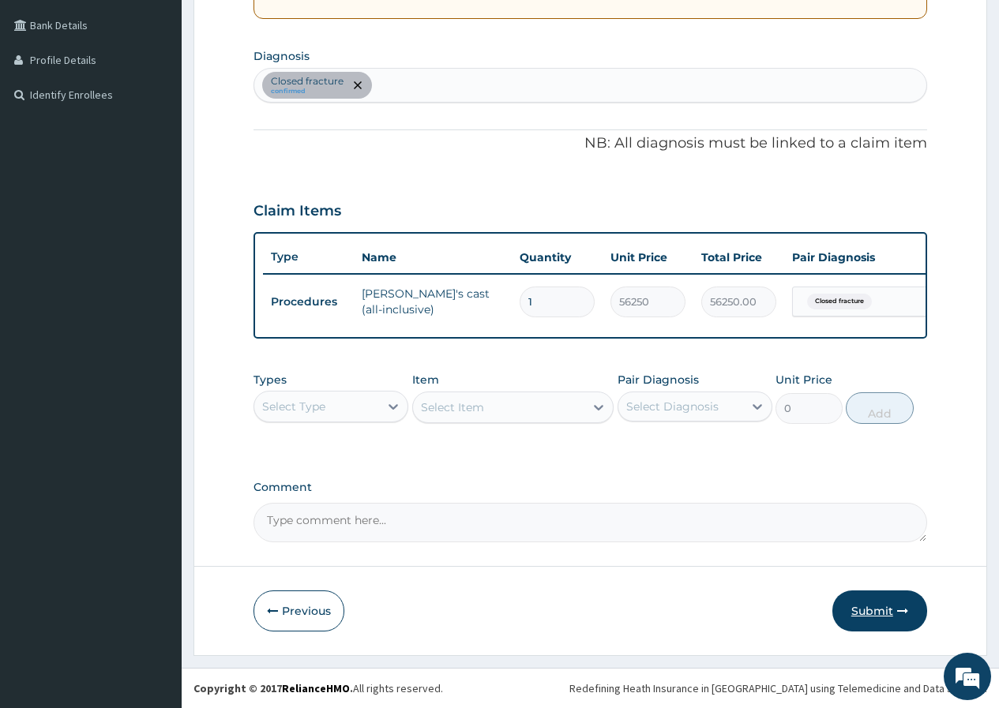
click at [883, 606] on button "Submit" at bounding box center [879, 611] width 95 height 41
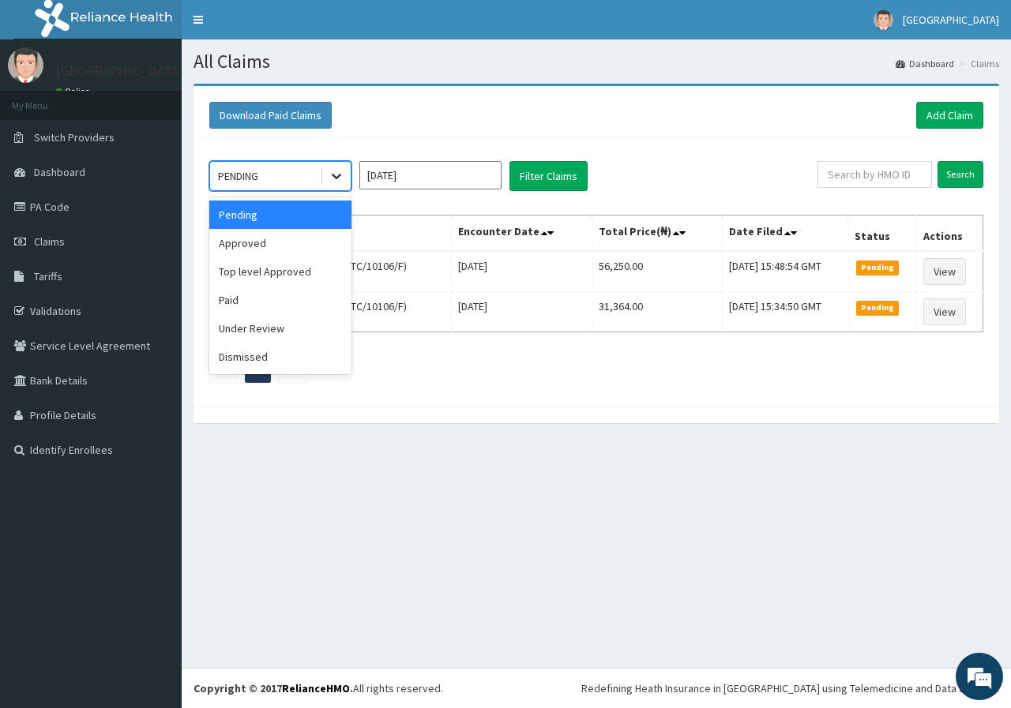
click at [334, 171] on icon at bounding box center [336, 176] width 16 height 16
click at [290, 252] on div "Approved" at bounding box center [280, 243] width 142 height 28
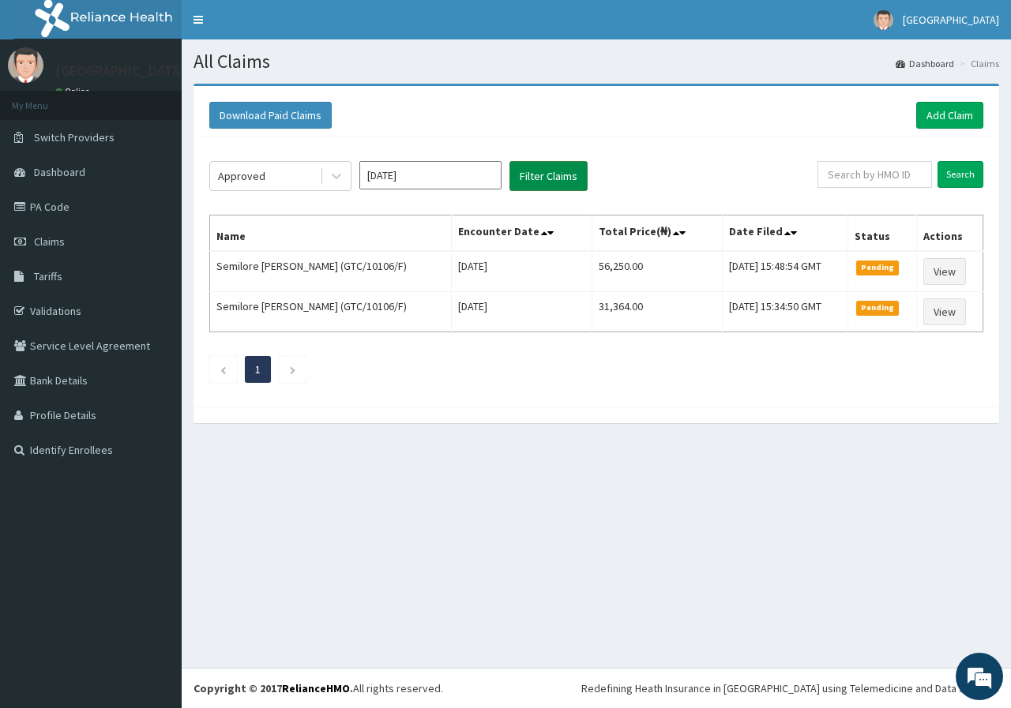
click at [565, 169] on button "Filter Claims" at bounding box center [548, 176] width 78 height 30
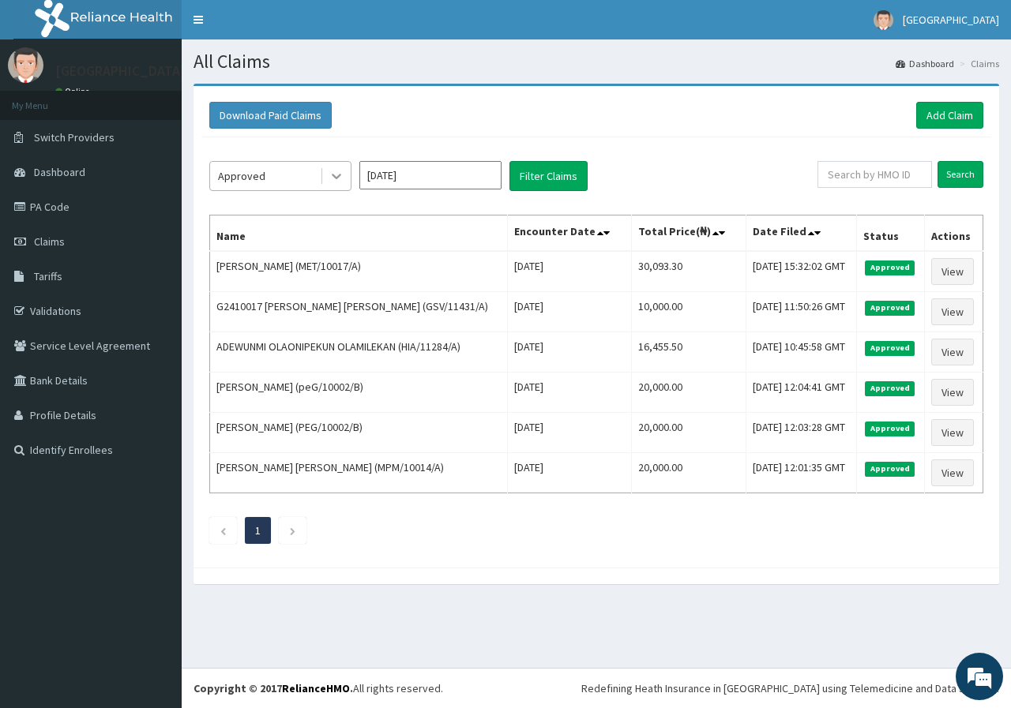
click at [338, 175] on icon at bounding box center [336, 176] width 16 height 16
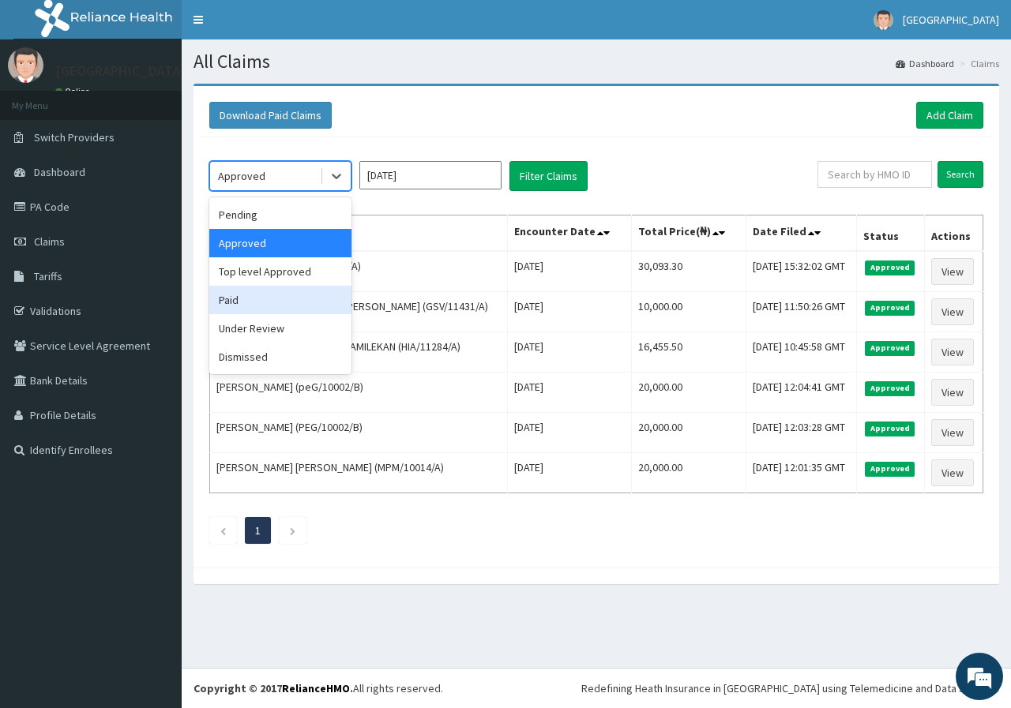
click at [272, 307] on div "Paid" at bounding box center [280, 300] width 142 height 28
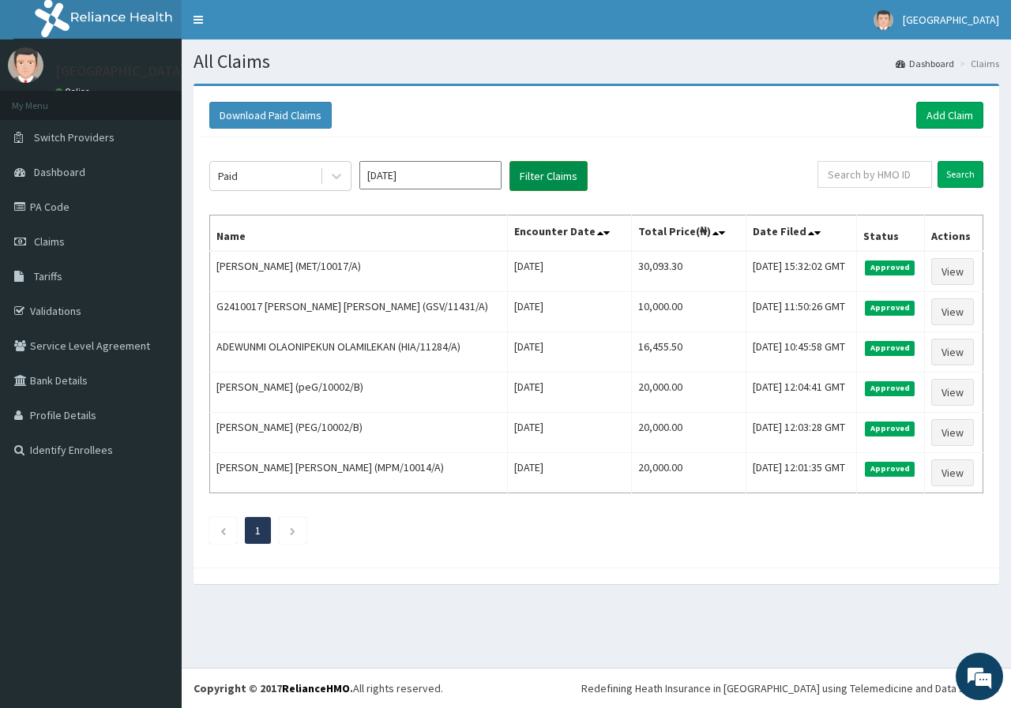
click at [552, 181] on button "Filter Claims" at bounding box center [548, 176] width 78 height 30
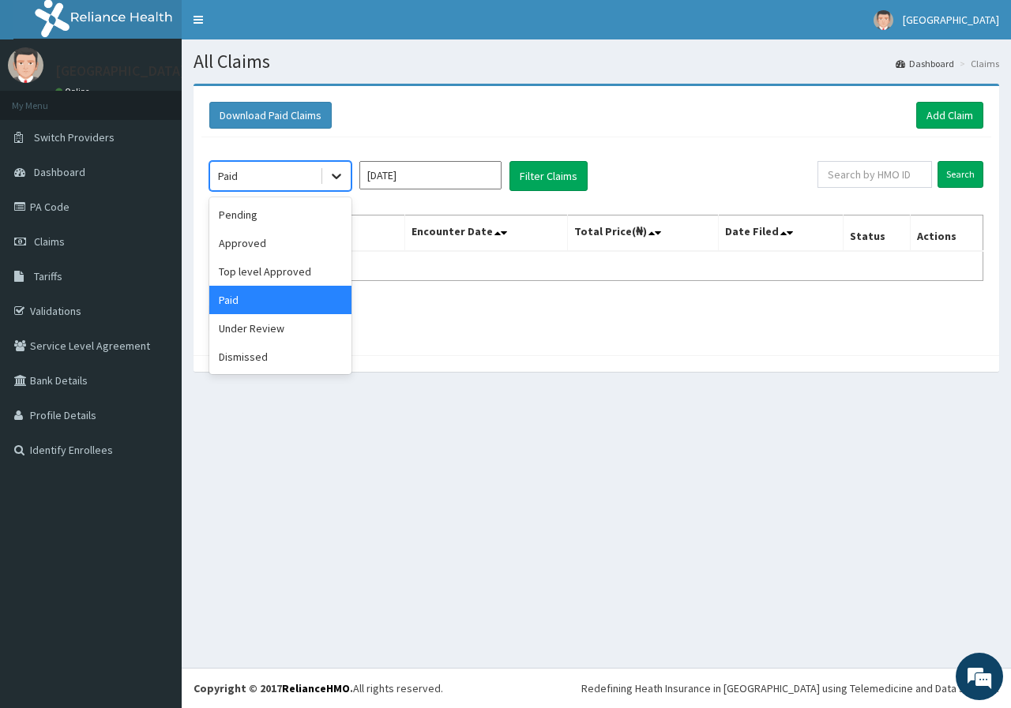
click at [341, 175] on icon at bounding box center [336, 176] width 16 height 16
click at [270, 217] on div "Pending" at bounding box center [280, 215] width 142 height 28
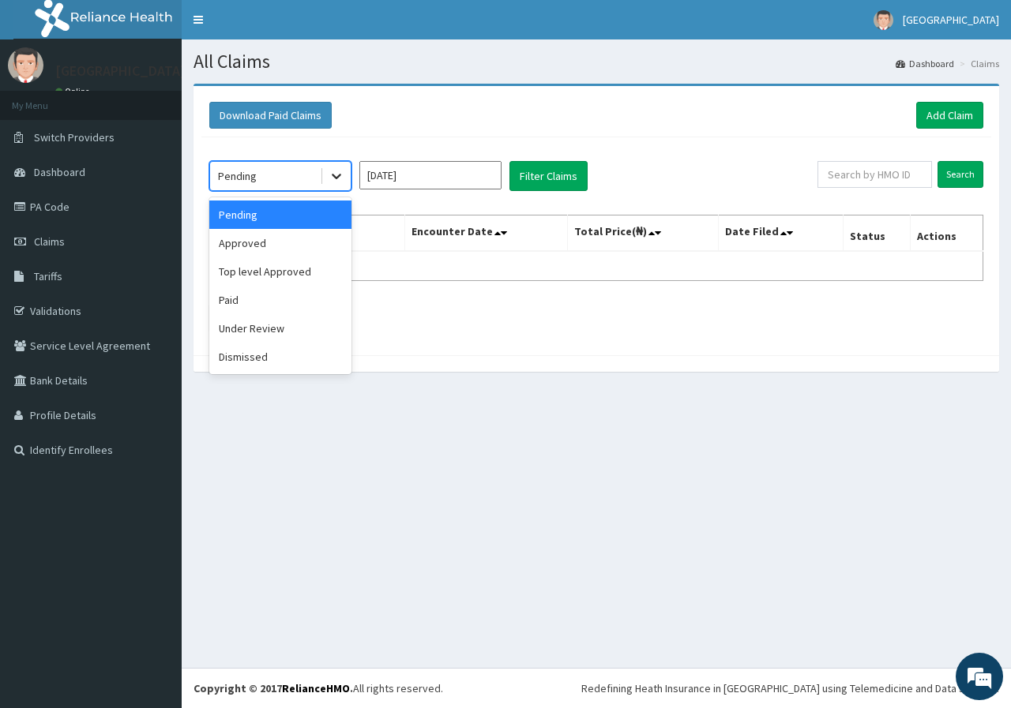
click at [341, 182] on icon at bounding box center [336, 176] width 16 height 16
click at [262, 342] on div "Under Review" at bounding box center [280, 328] width 142 height 28
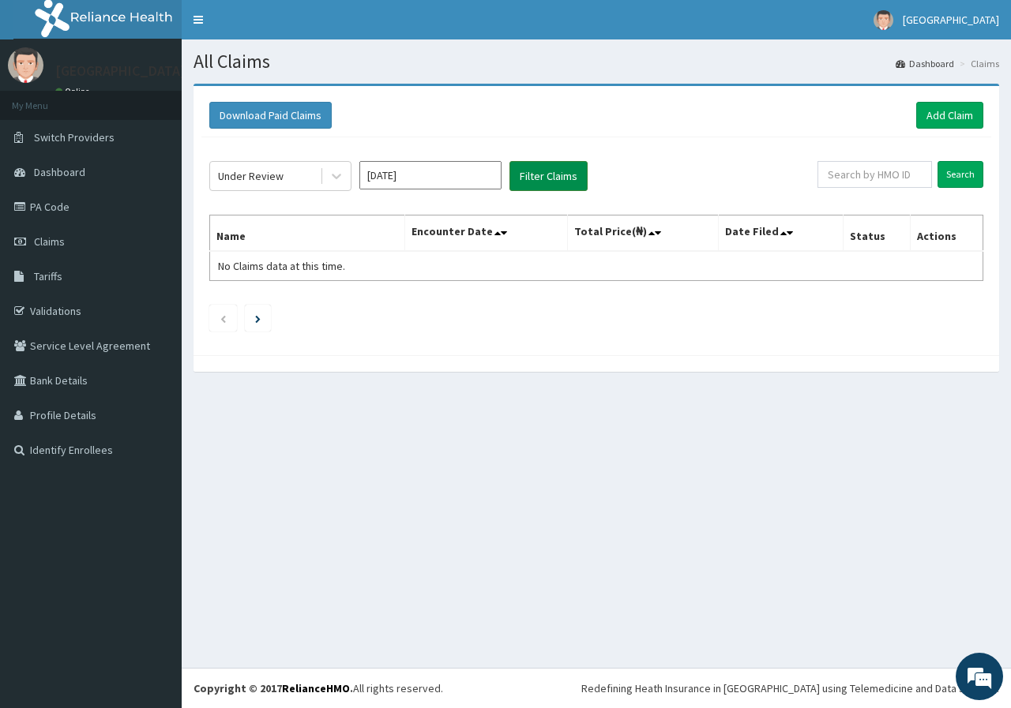
click at [533, 167] on button "Filter Claims" at bounding box center [548, 176] width 78 height 30
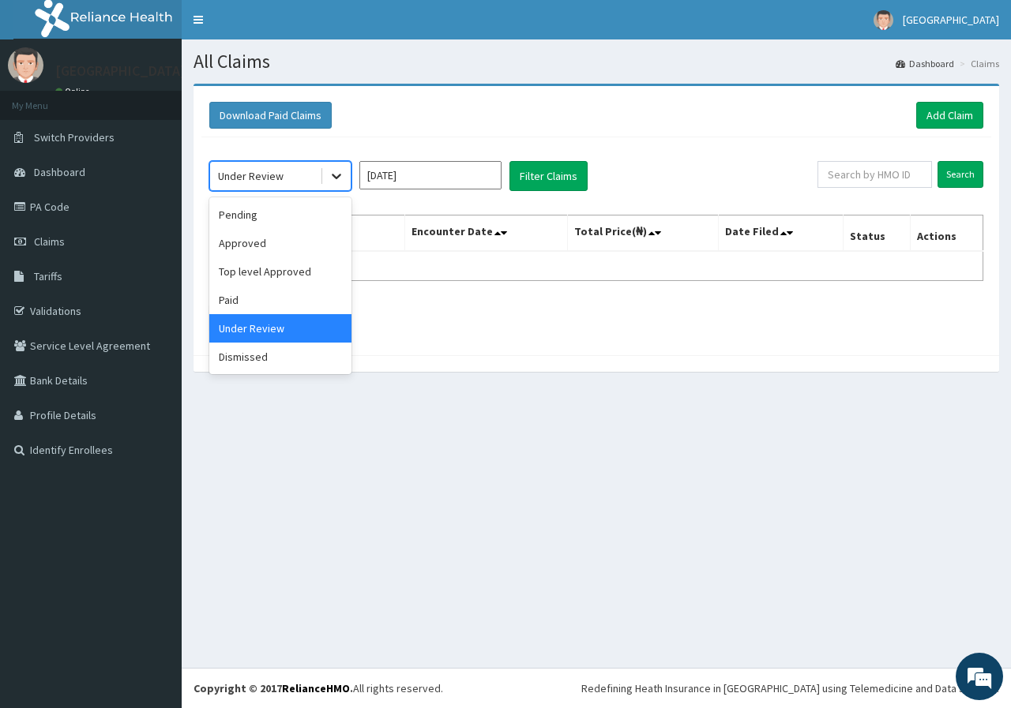
click at [338, 185] on div at bounding box center [336, 176] width 28 height 28
click at [250, 295] on div "Paid" at bounding box center [280, 300] width 142 height 28
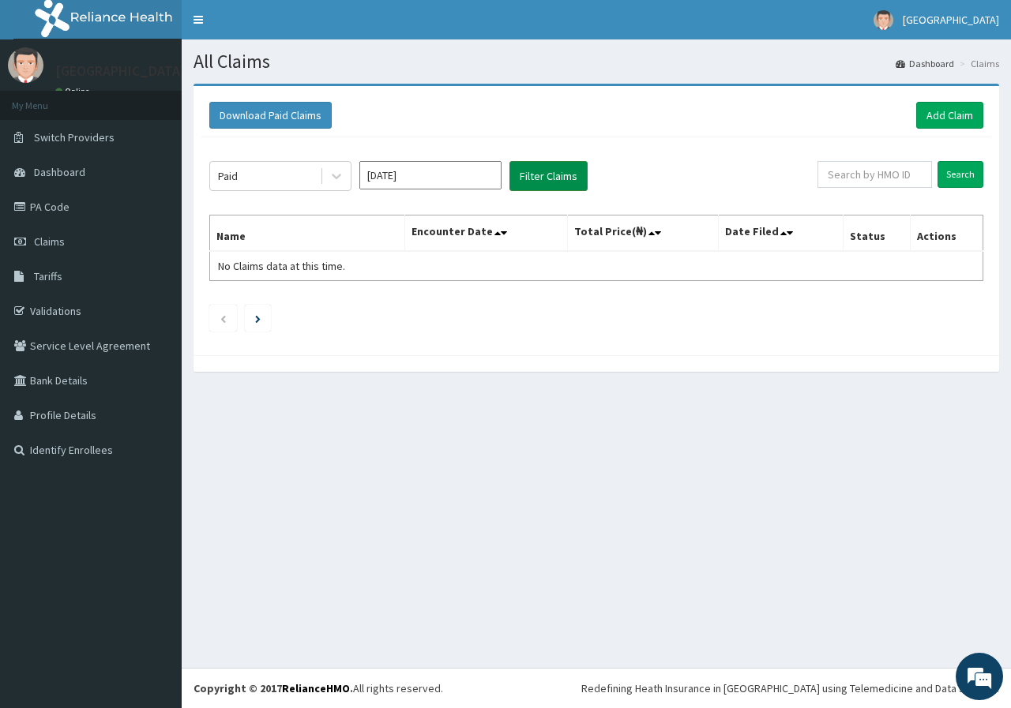
click at [548, 188] on button "Filter Claims" at bounding box center [548, 176] width 78 height 30
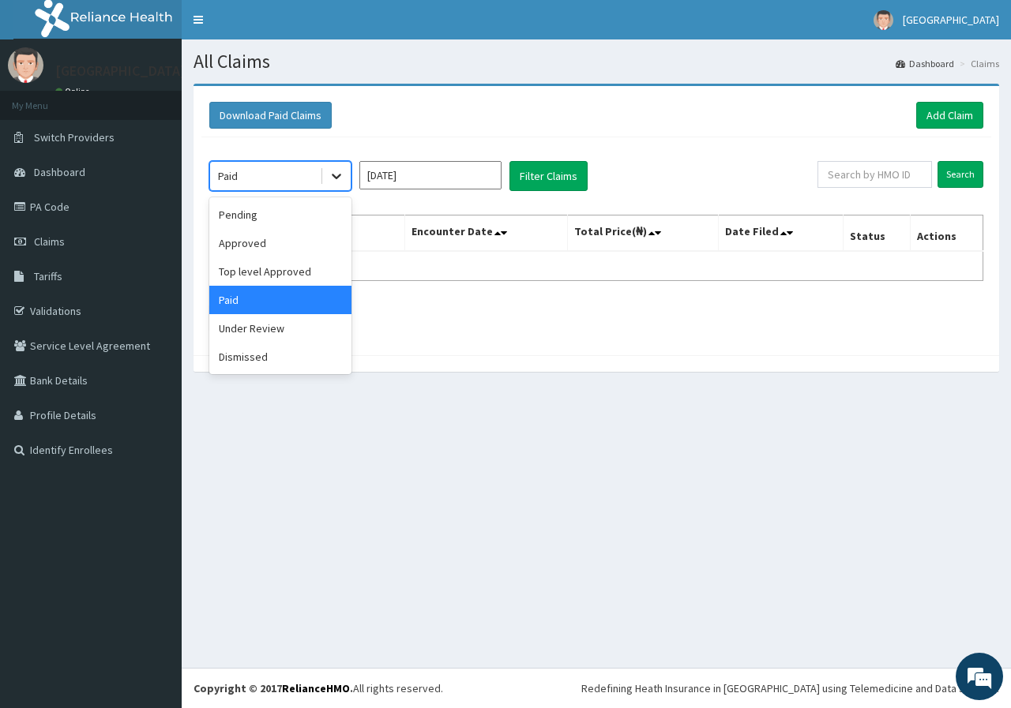
drag, startPoint x: 347, startPoint y: 178, endPoint x: 339, endPoint y: 182, distance: 9.2
click at [346, 179] on div at bounding box center [336, 176] width 28 height 28
click at [274, 261] on div "Top level Approved" at bounding box center [280, 271] width 142 height 28
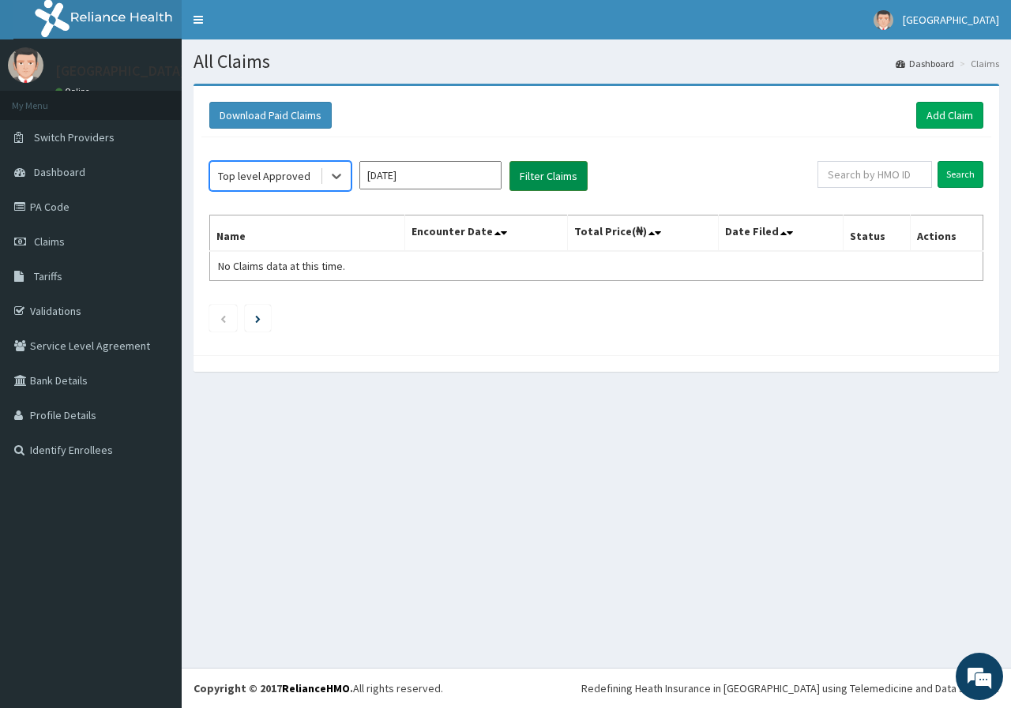
click at [543, 165] on button "Filter Claims" at bounding box center [548, 176] width 78 height 30
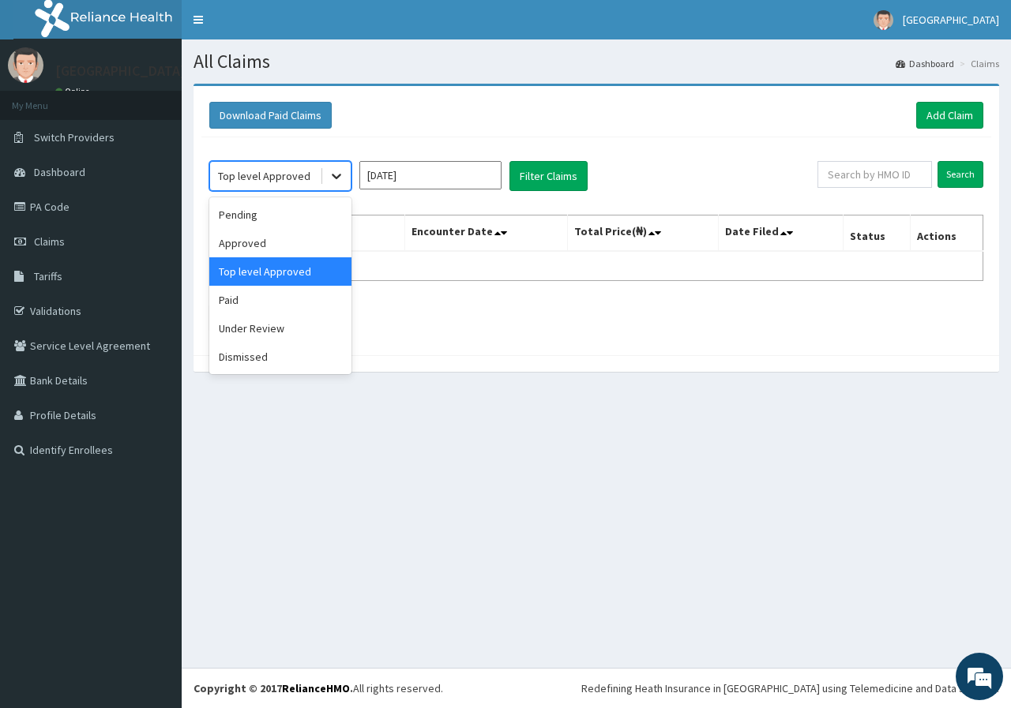
click at [333, 175] on icon at bounding box center [336, 178] width 9 height 6
click at [260, 241] on div "Approved" at bounding box center [280, 243] width 142 height 28
